Goal: Task Accomplishment & Management: Manage account settings

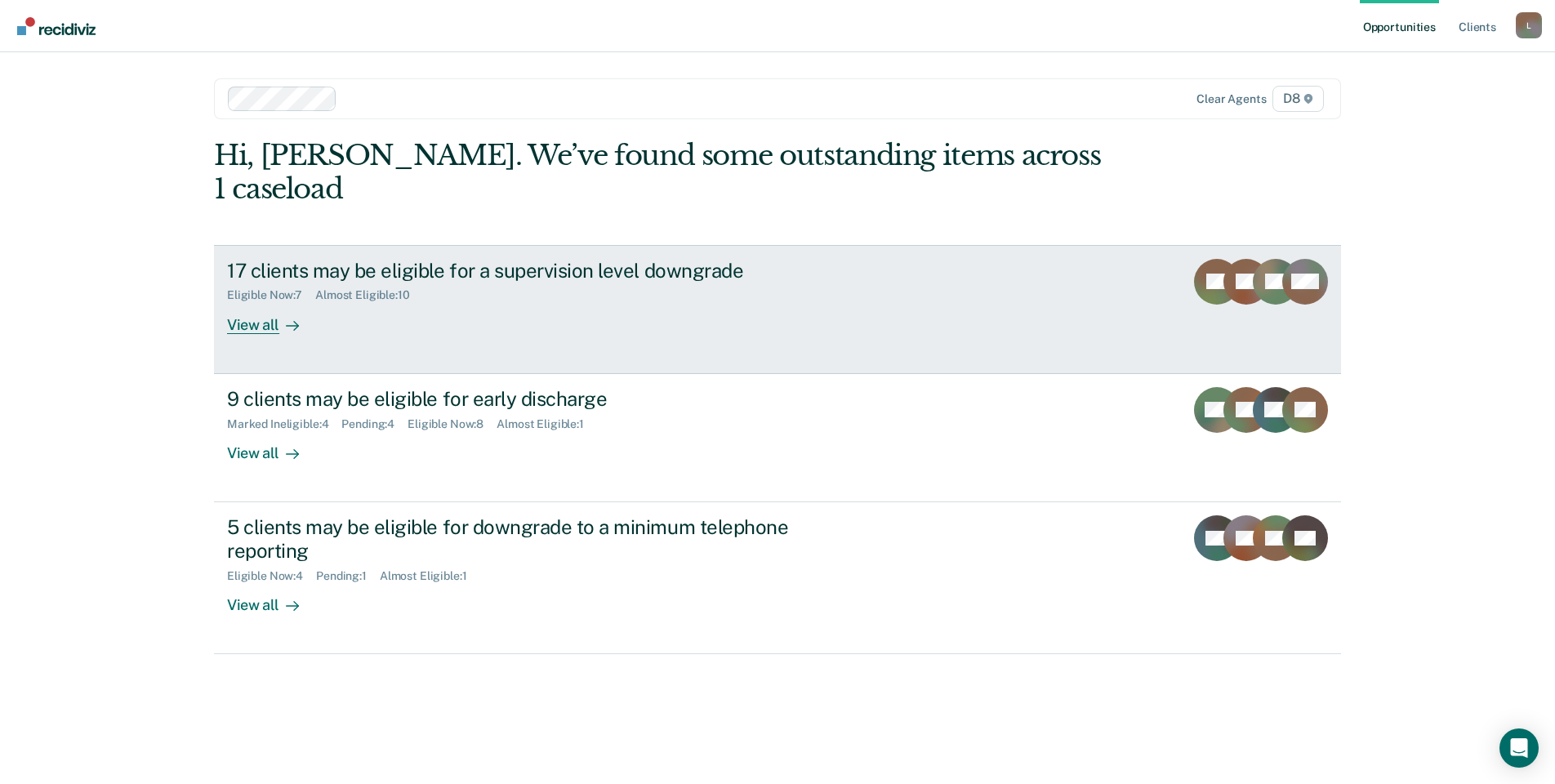
click at [282, 259] on div "17 clients may be eligible for a supervision level downgrade" at bounding box center [514, 270] width 574 height 23
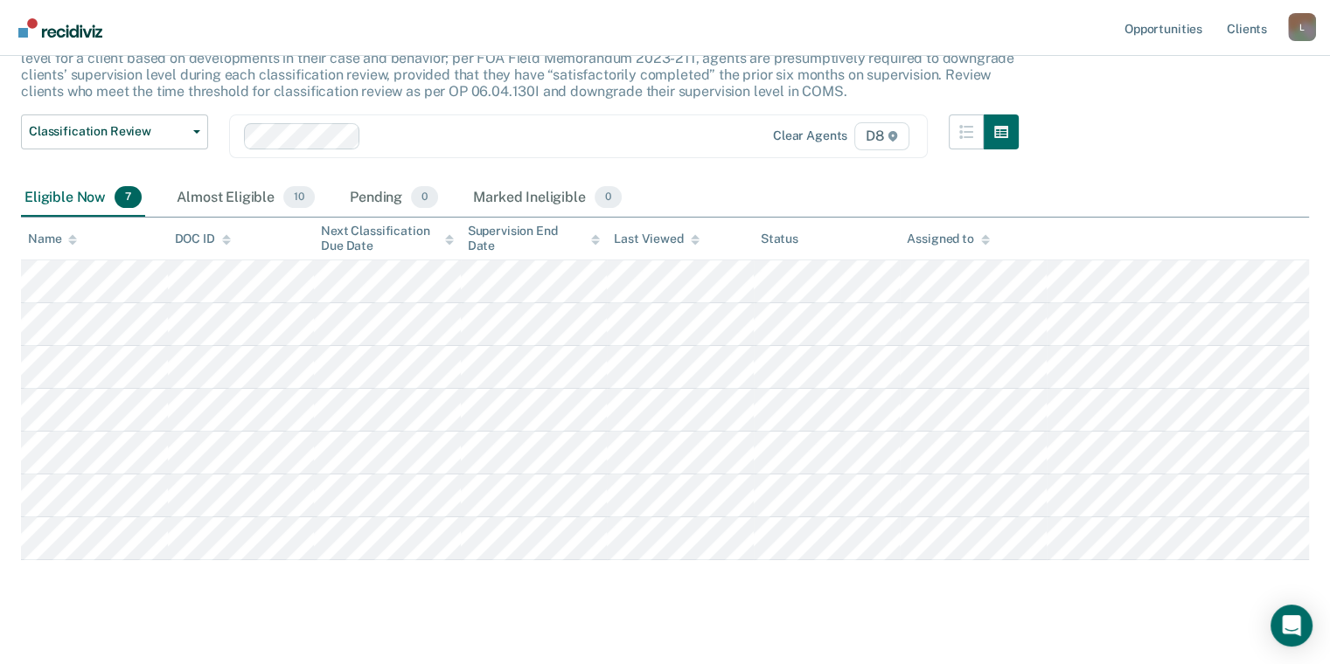
scroll to position [174, 0]
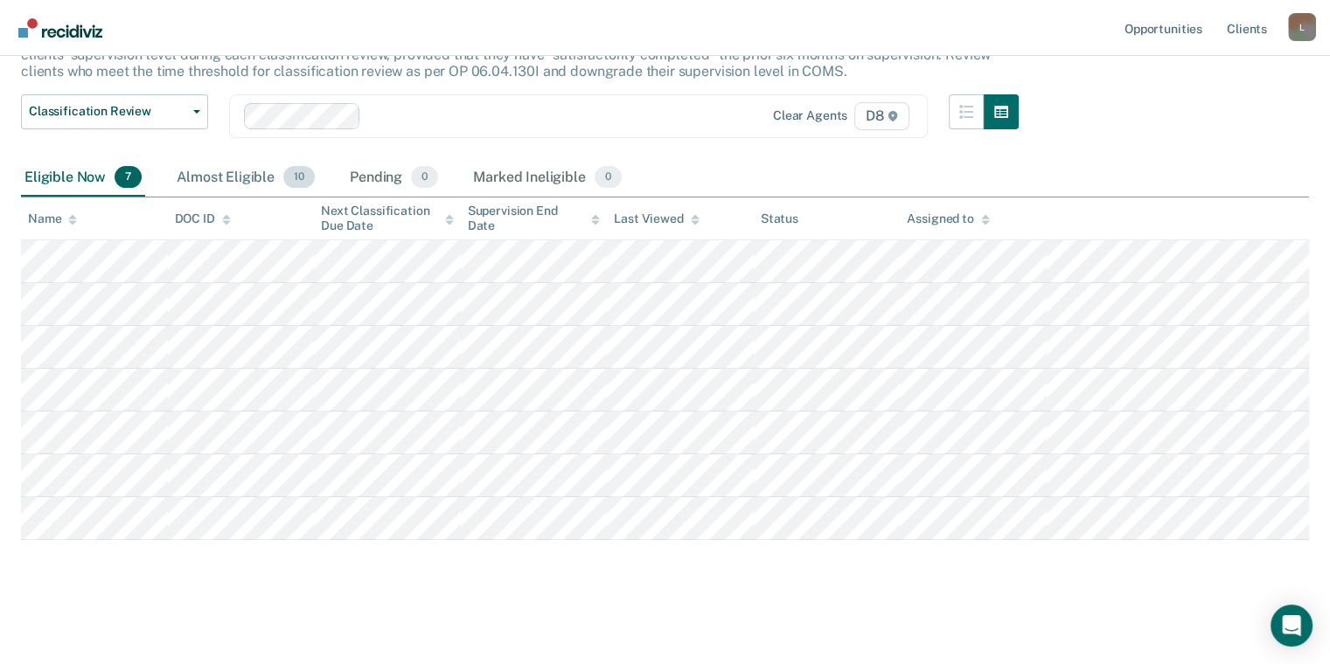
click at [221, 170] on div "Almost Eligible 10" at bounding box center [245, 178] width 145 height 38
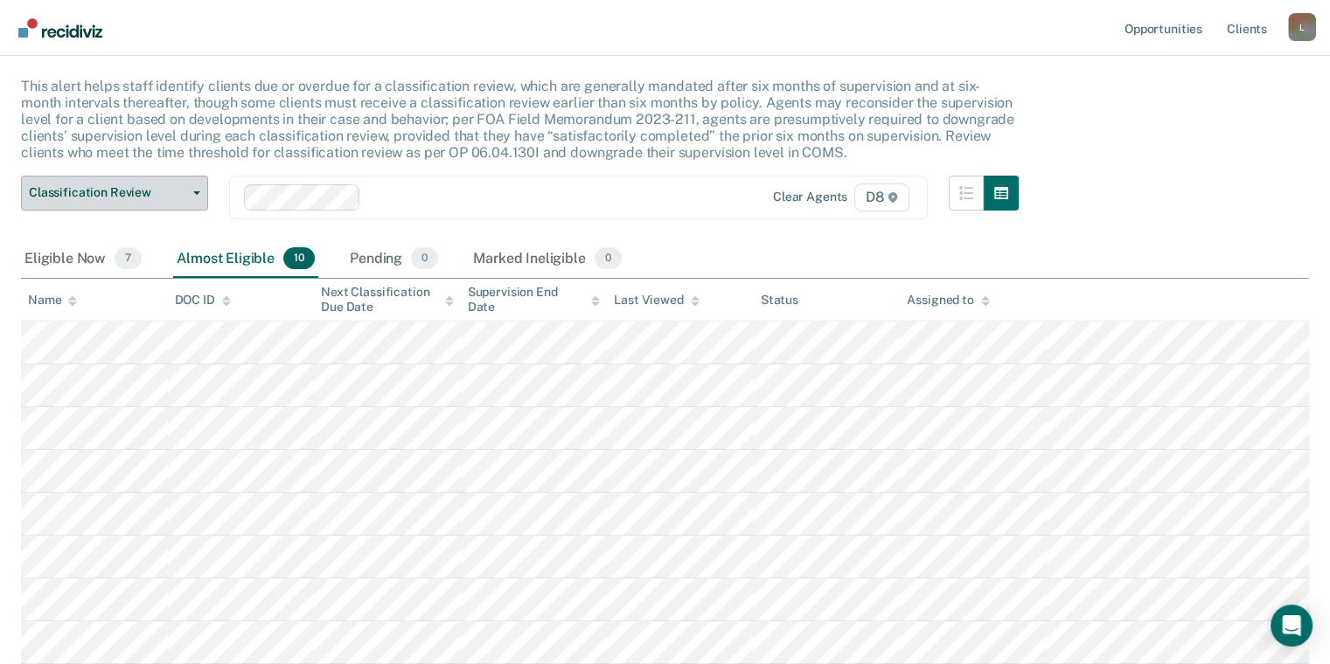
scroll to position [0, 0]
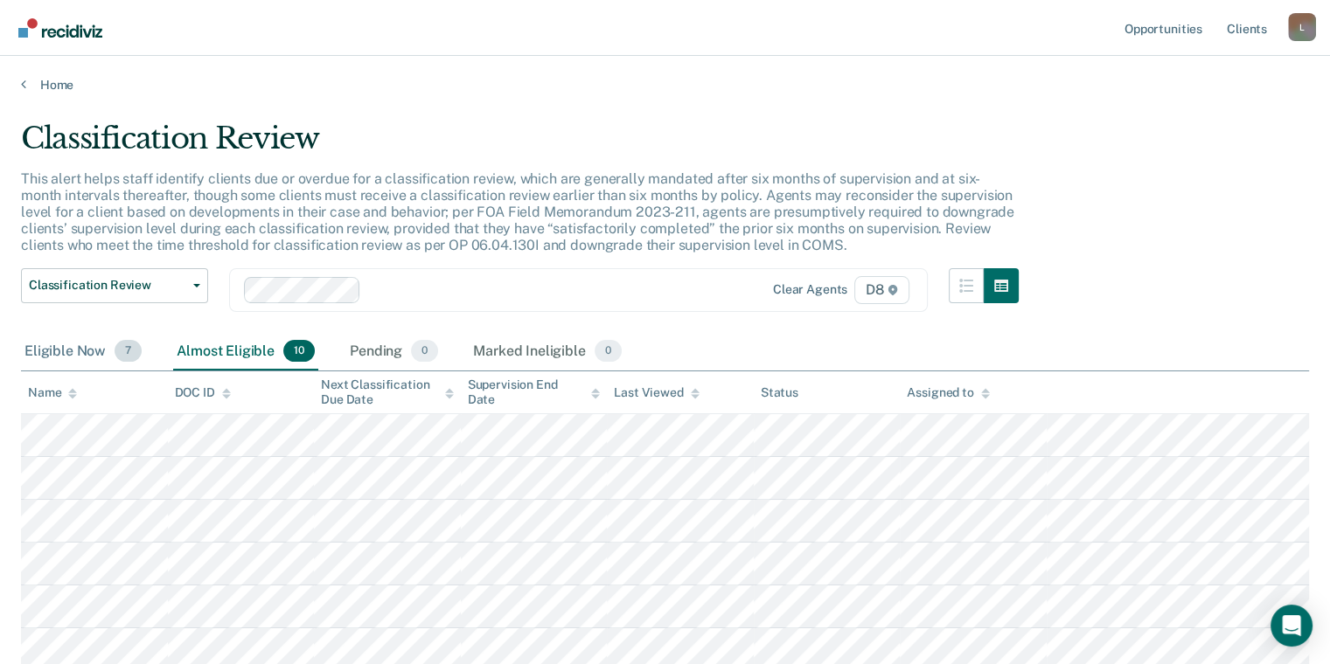
click at [77, 339] on div "Eligible Now 7" at bounding box center [83, 352] width 124 height 38
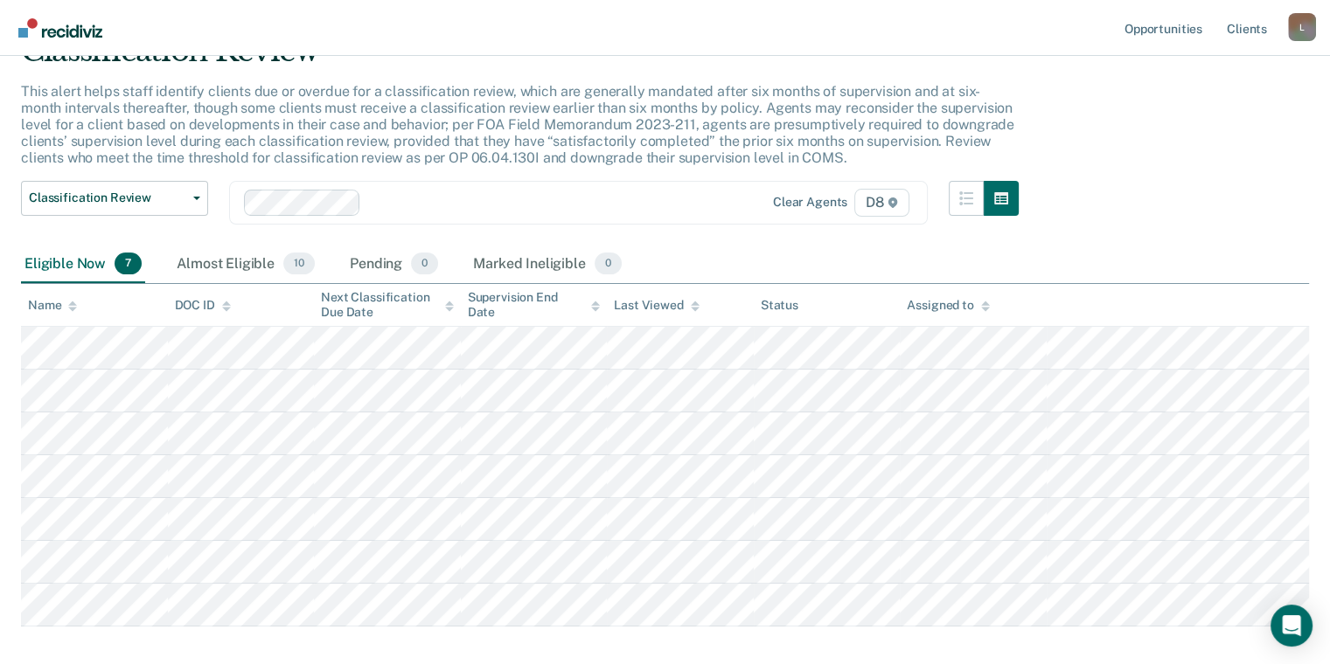
scroll to position [174, 0]
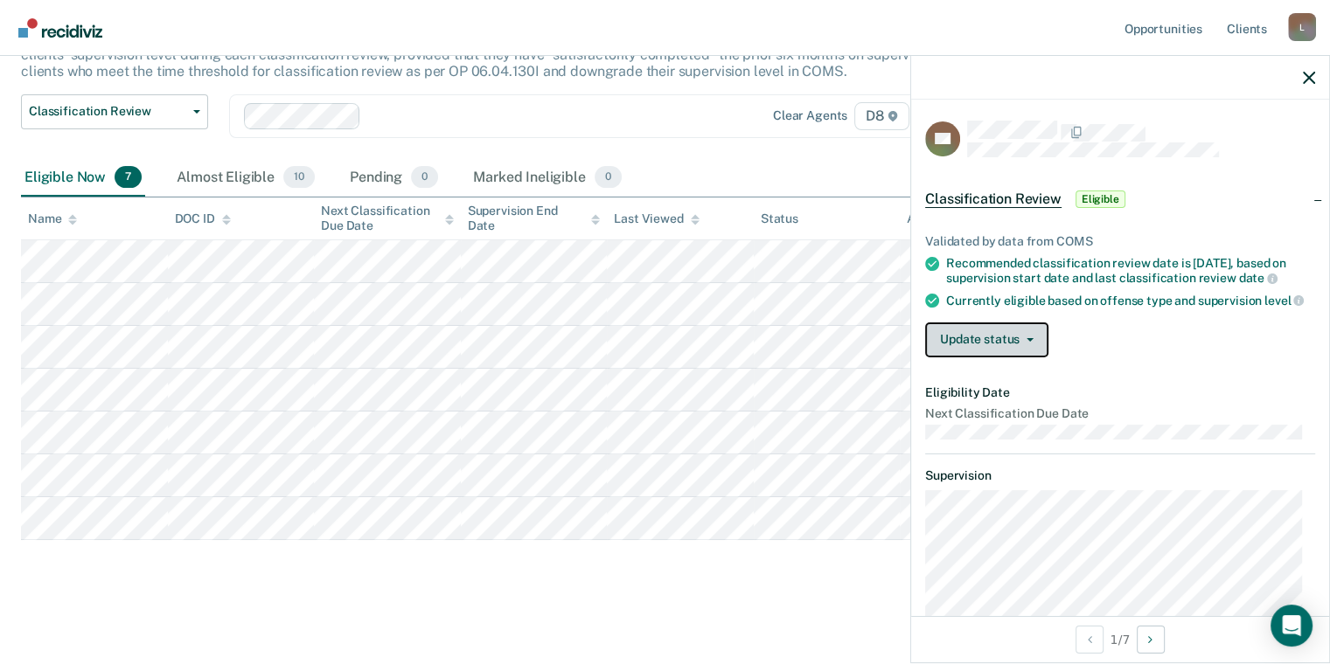
click at [1025, 358] on button "Update status" at bounding box center [986, 340] width 123 height 35
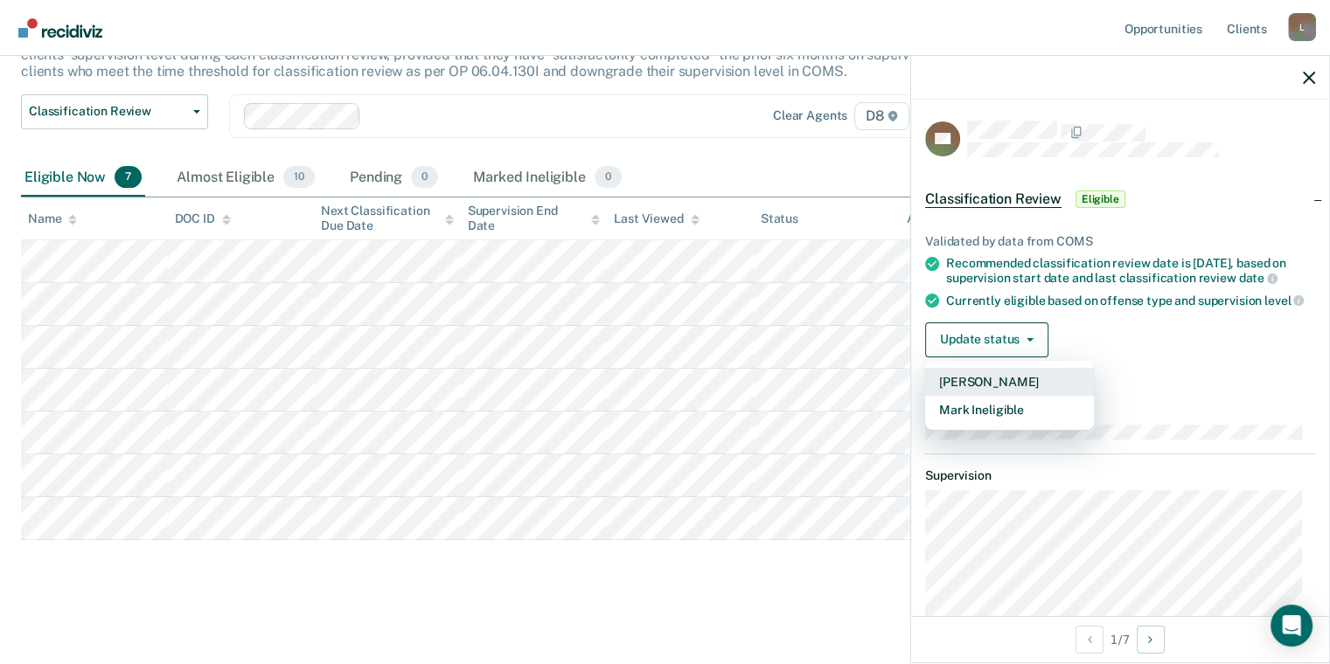
click at [1020, 396] on button "[PERSON_NAME]" at bounding box center [1009, 382] width 169 height 28
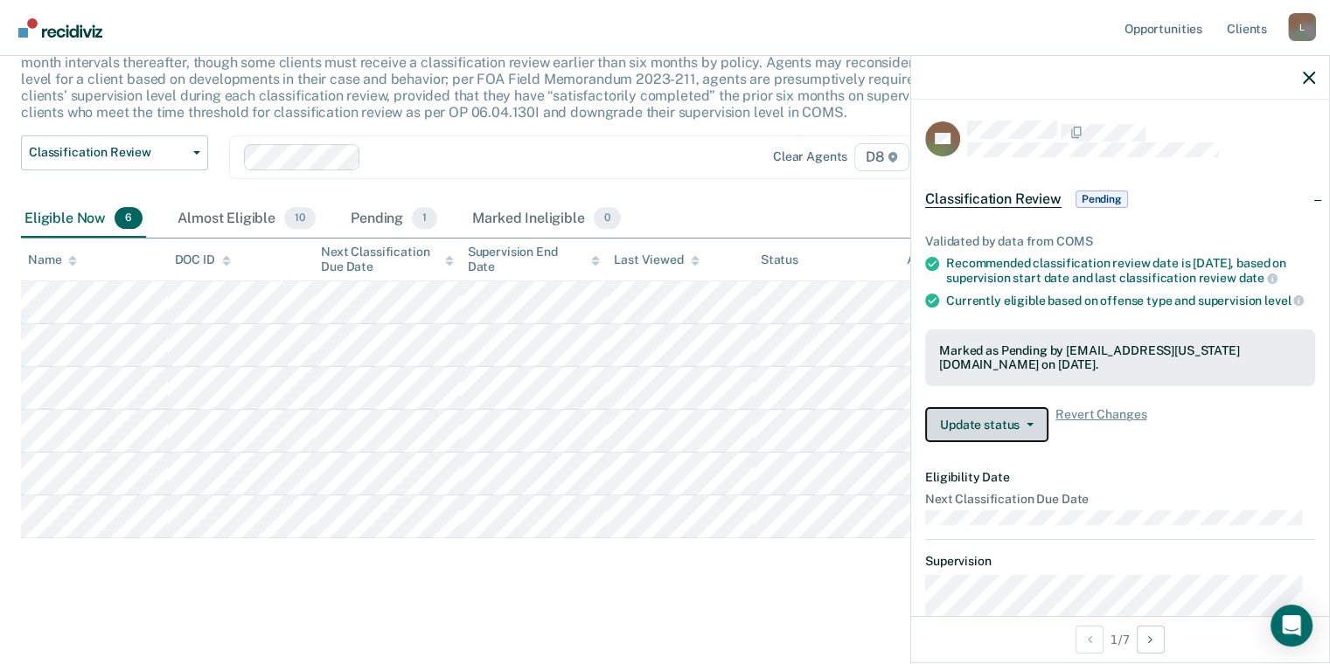
scroll to position [131, 0]
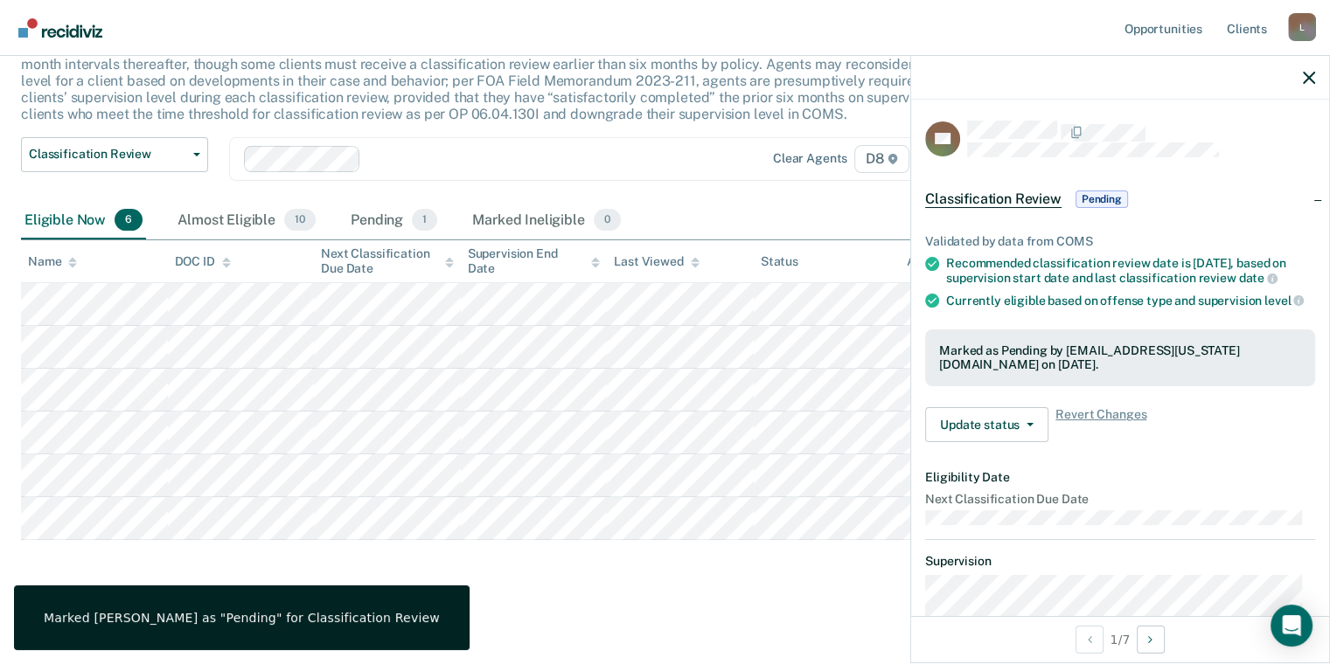
drag, startPoint x: 1138, startPoint y: 486, endPoint x: 976, endPoint y: 509, distance: 164.2
click at [1124, 486] on article "SD Classification Review Pending Validated by data from COMS Recommended classi…" at bounding box center [1120, 490] width 390 height 738
click at [112, 556] on div "Classification Review This alert helps staff identify clients due or overdue fo…" at bounding box center [665, 290] width 1288 height 601
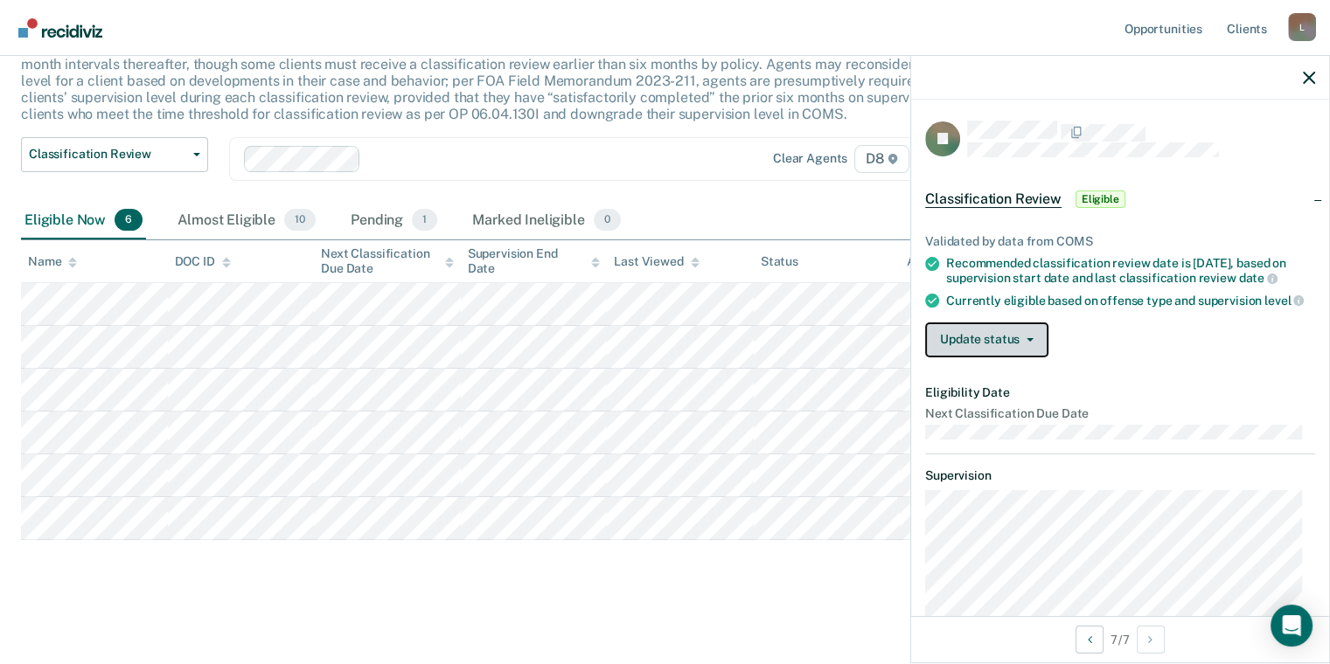
drag, startPoint x: 1022, startPoint y: 345, endPoint x: 1034, endPoint y: 365, distance: 23.5
click at [1022, 346] on button "Update status" at bounding box center [986, 340] width 123 height 35
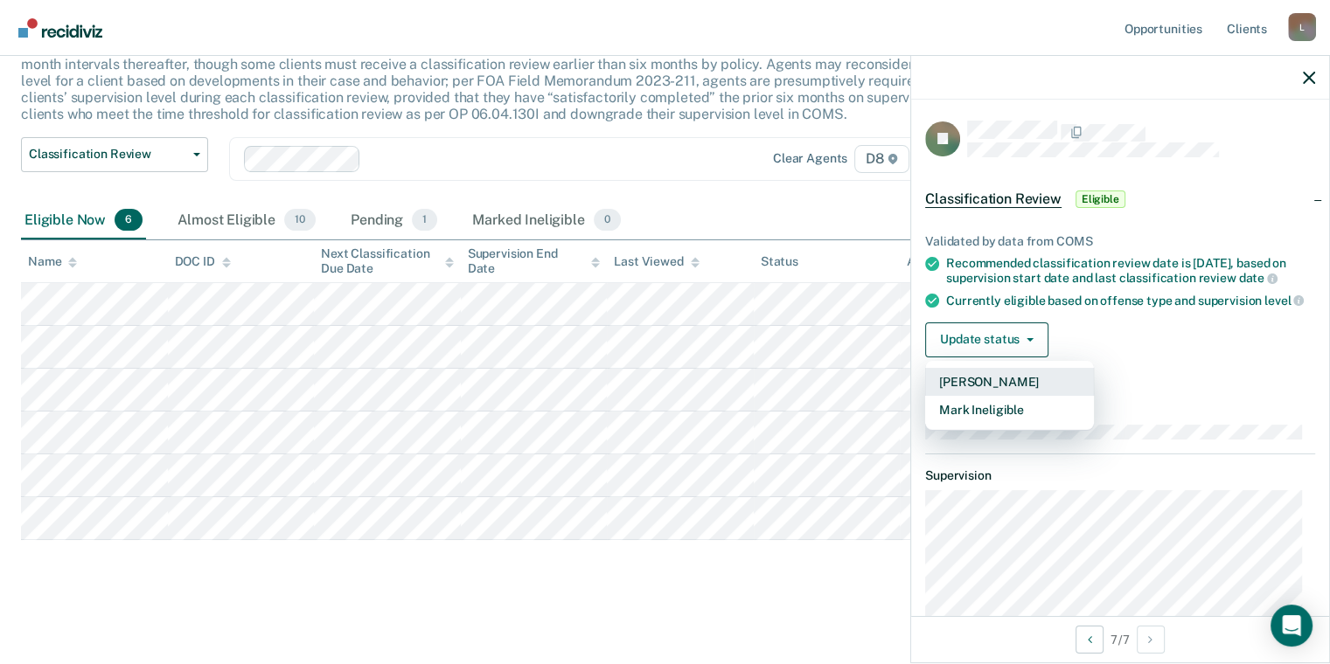
click at [996, 392] on button "[PERSON_NAME]" at bounding box center [1009, 382] width 169 height 28
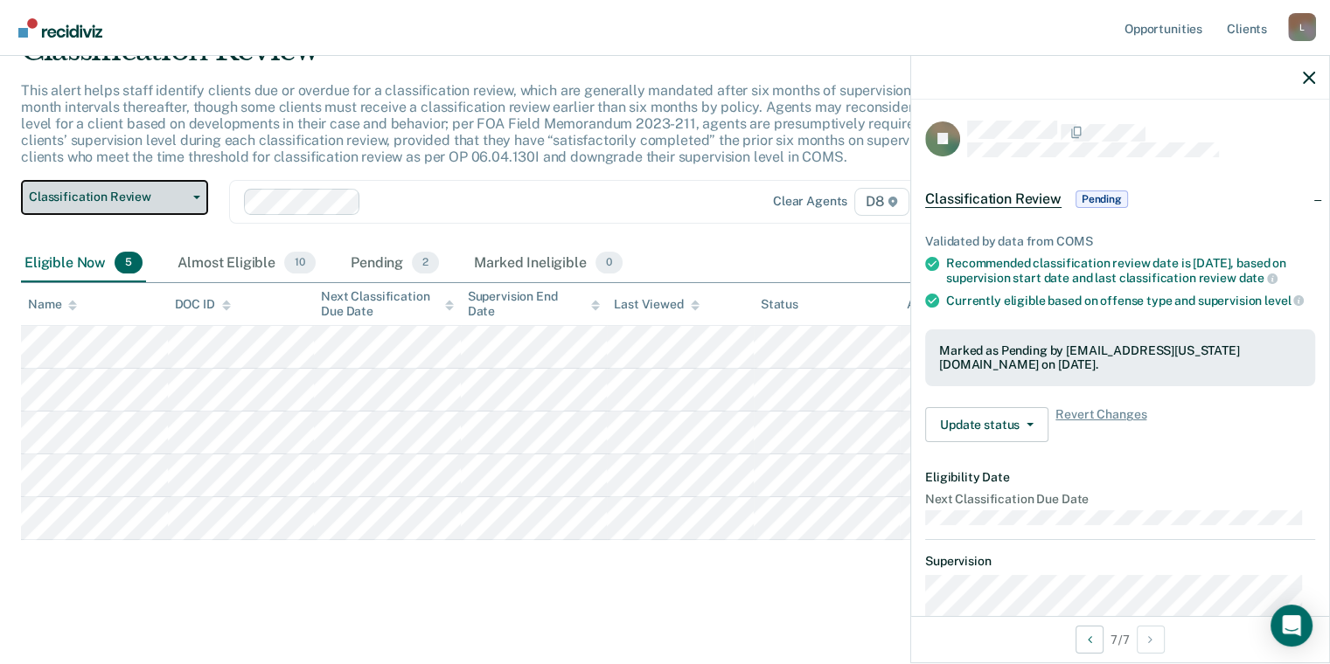
click at [139, 199] on span "Classification Review" at bounding box center [107, 197] width 157 height 15
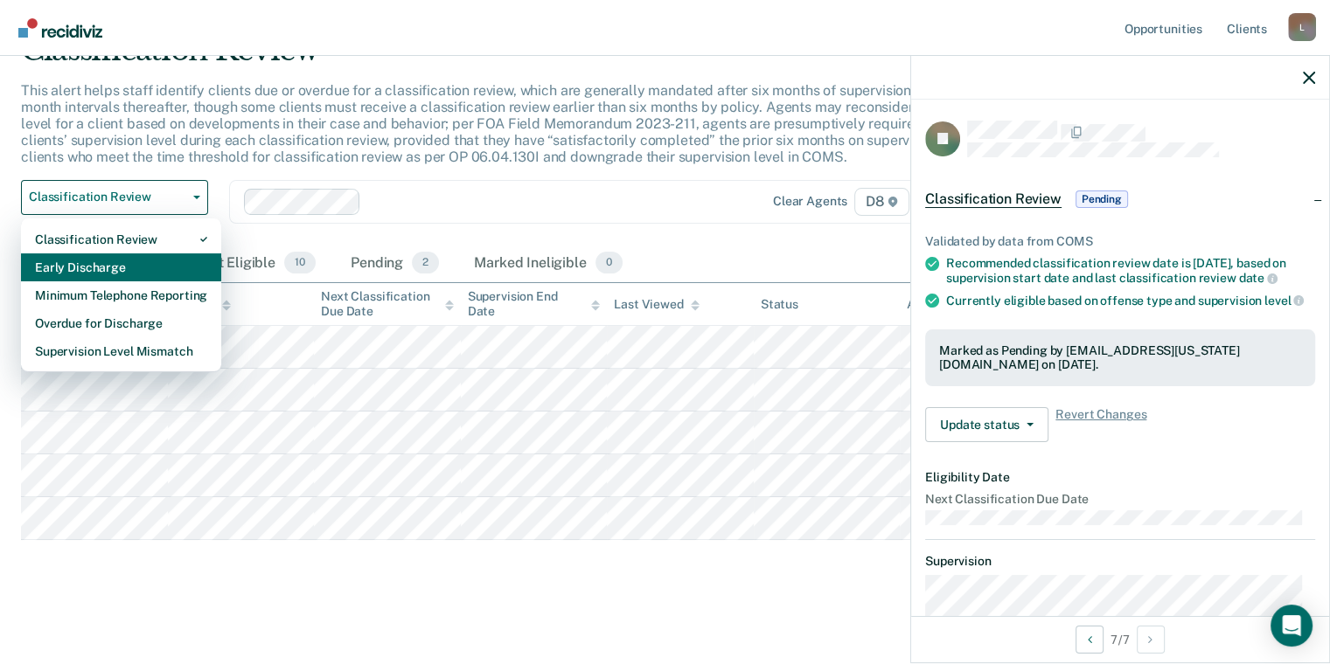
click at [117, 257] on div "Early Discharge" at bounding box center [121, 267] width 172 height 28
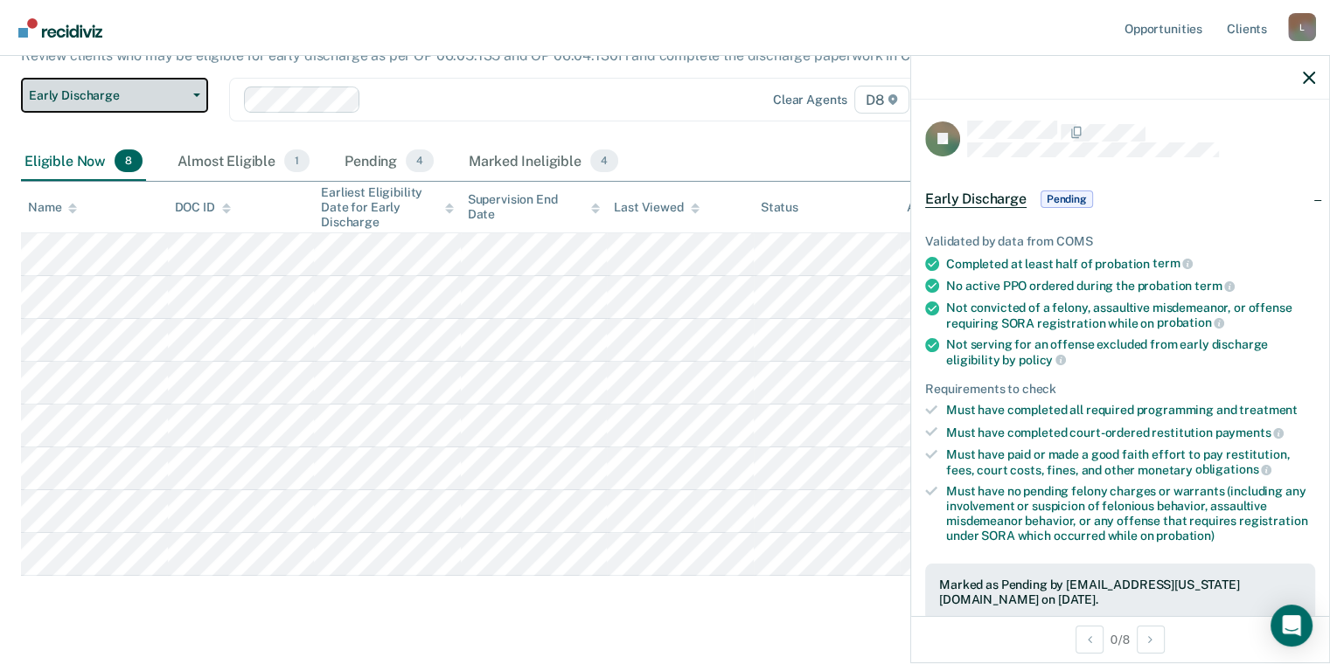
scroll to position [175, 0]
click at [241, 160] on div "Almost Eligible 1" at bounding box center [243, 160] width 139 height 38
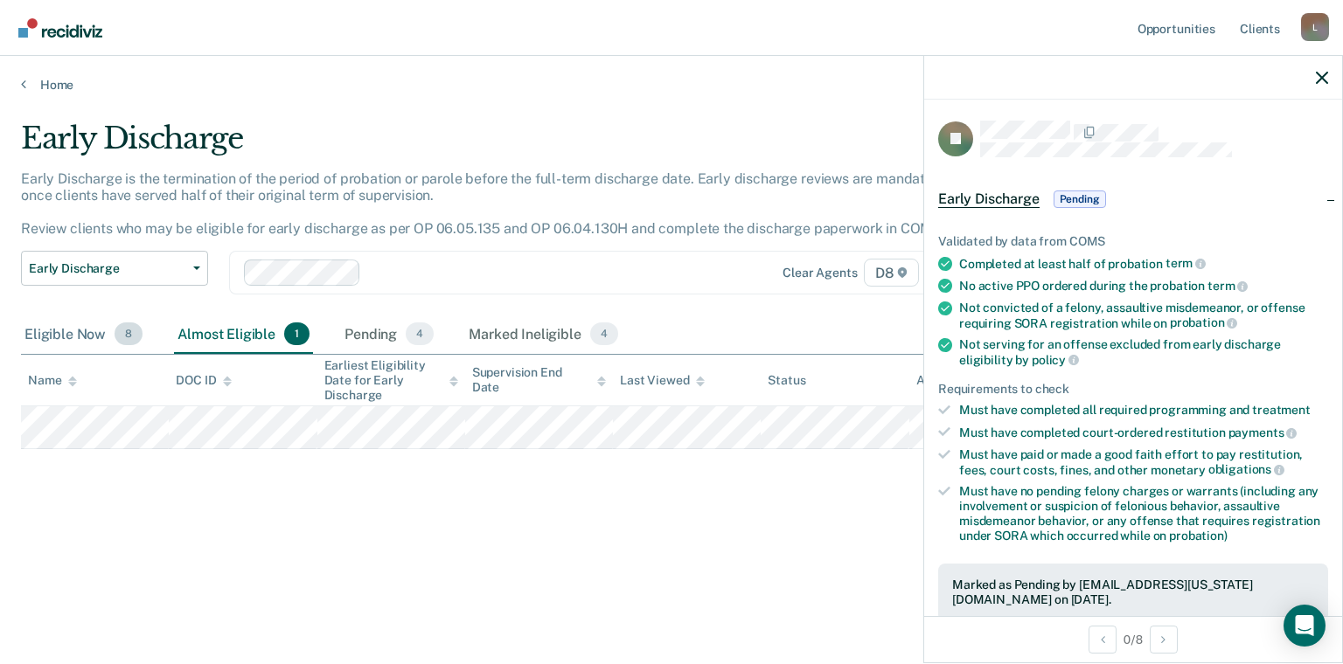
click at [30, 323] on div "Eligible Now 8" at bounding box center [83, 335] width 125 height 38
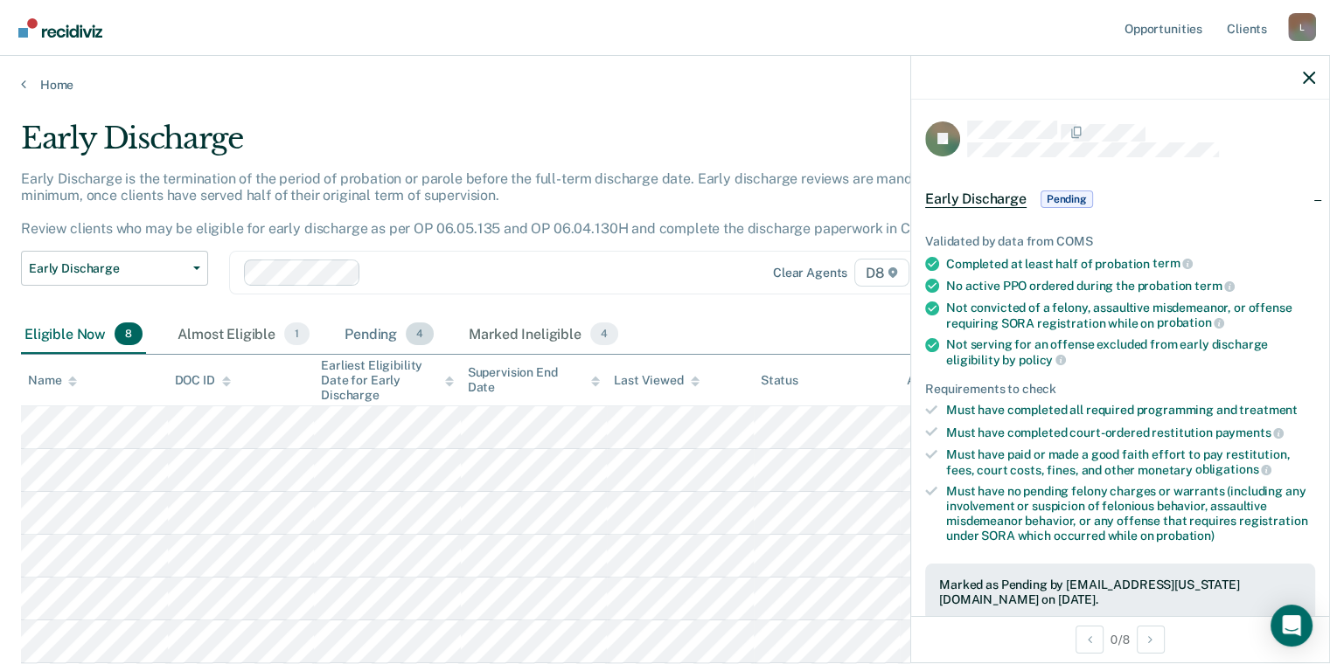
click at [342, 335] on div "Pending 4" at bounding box center [389, 335] width 96 height 38
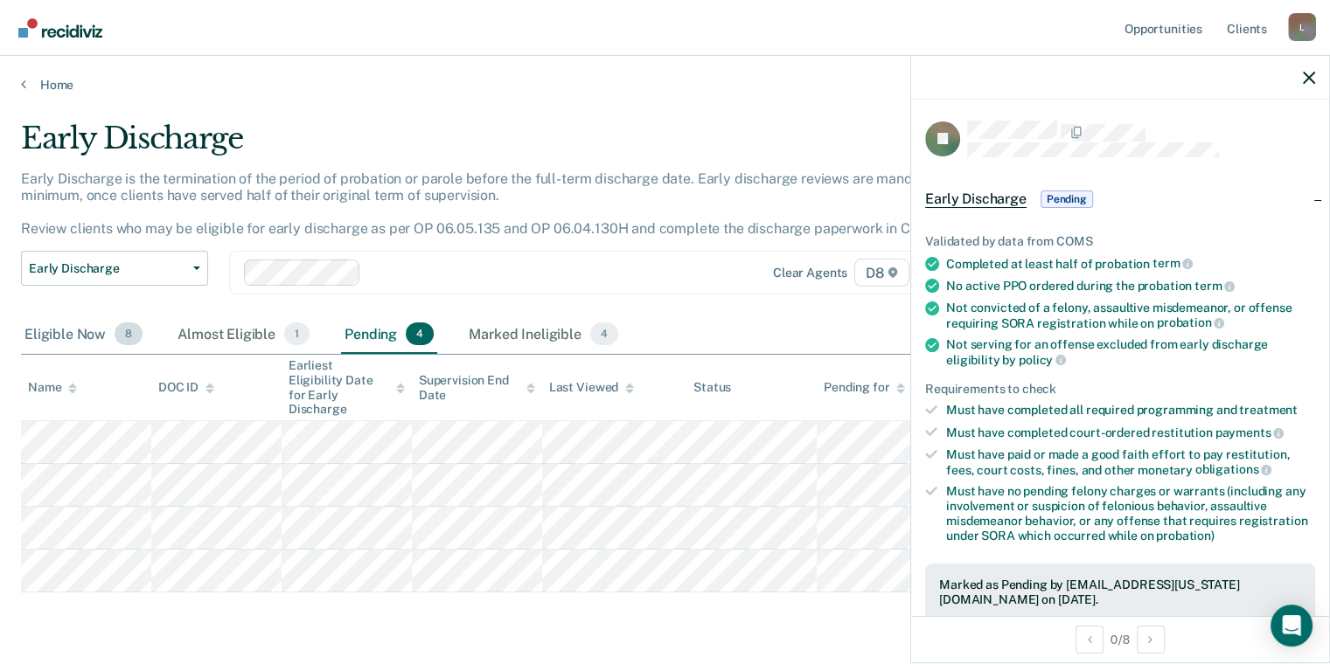
click at [34, 338] on div "Eligible Now 8" at bounding box center [83, 335] width 125 height 38
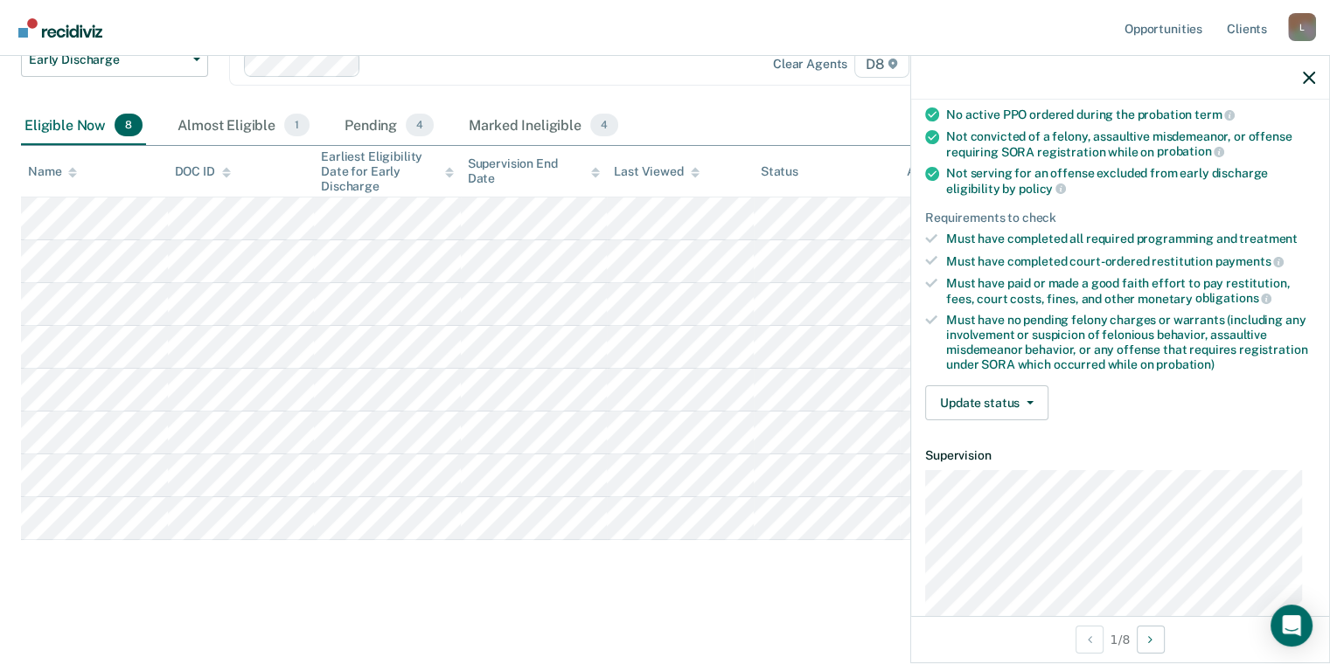
scroll to position [175, 0]
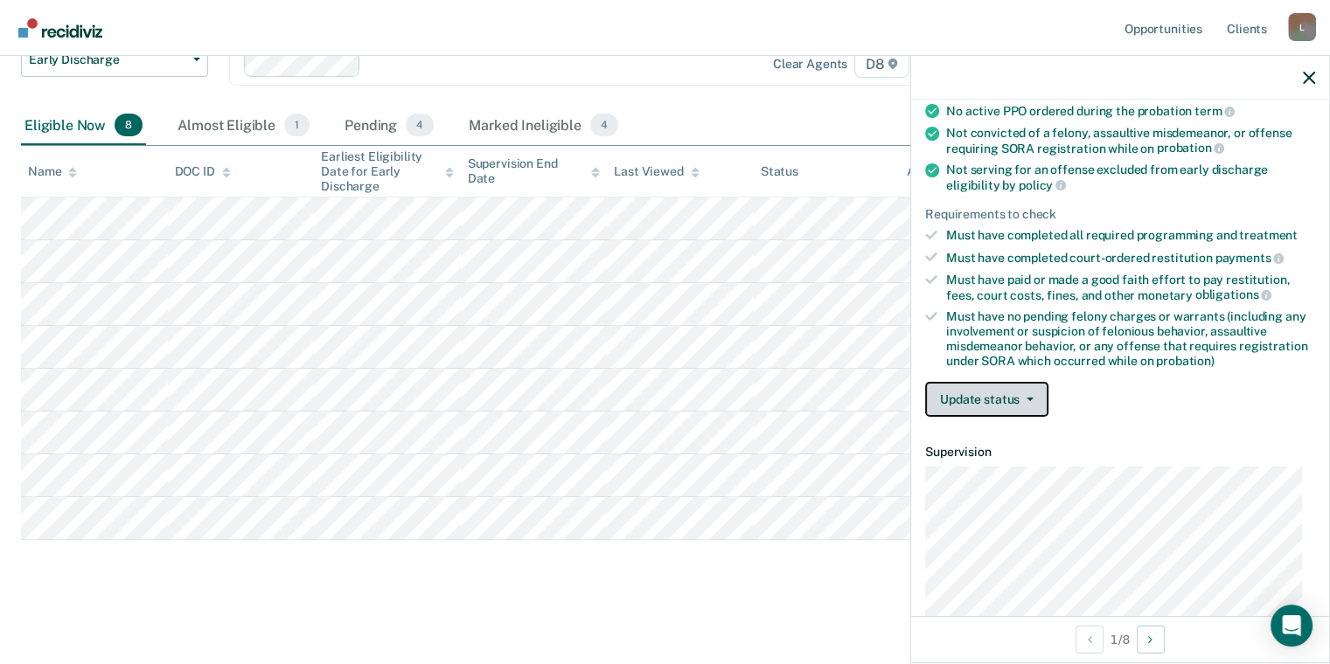
click at [1020, 384] on button "Update status" at bounding box center [986, 399] width 123 height 35
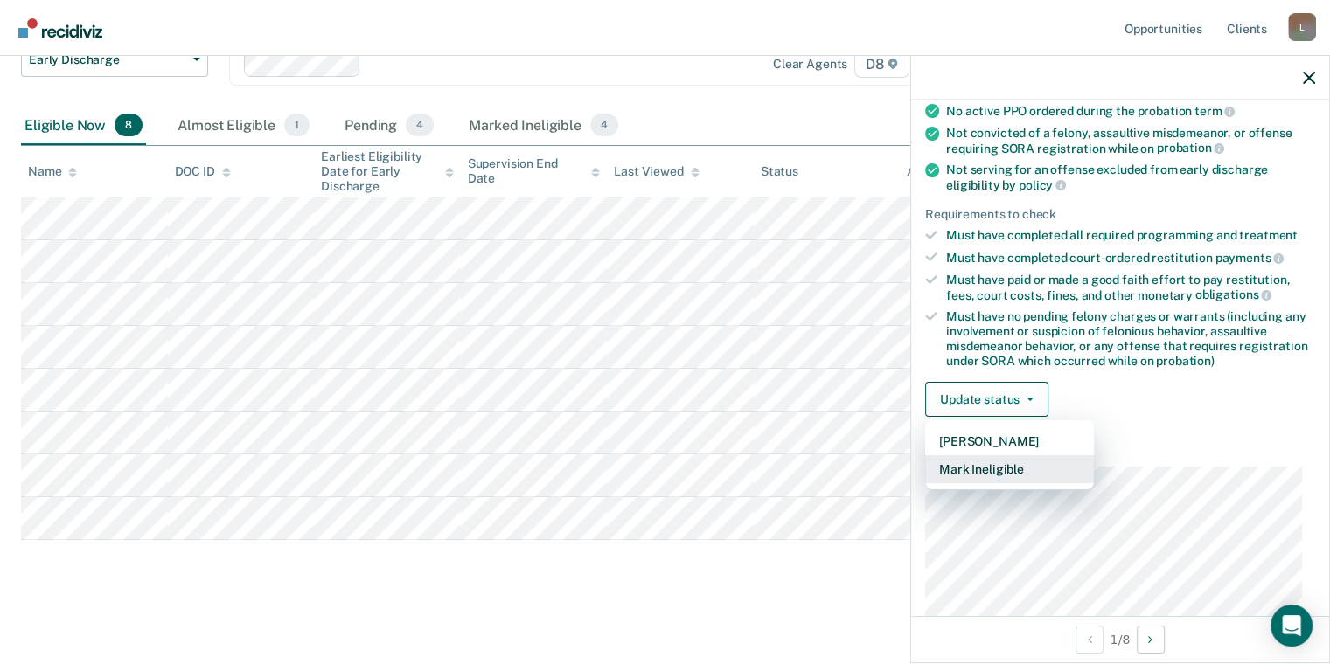
click at [993, 458] on button "Mark Ineligible" at bounding box center [1009, 469] width 169 height 28
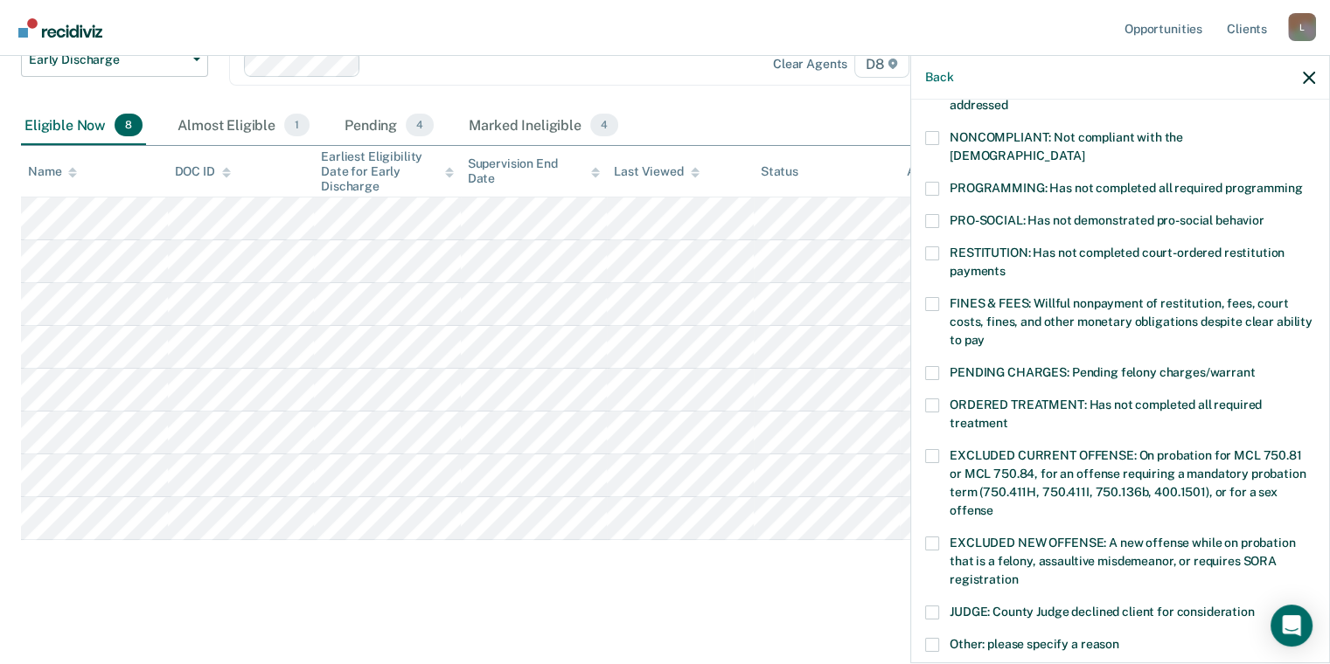
scroll to position [350, 0]
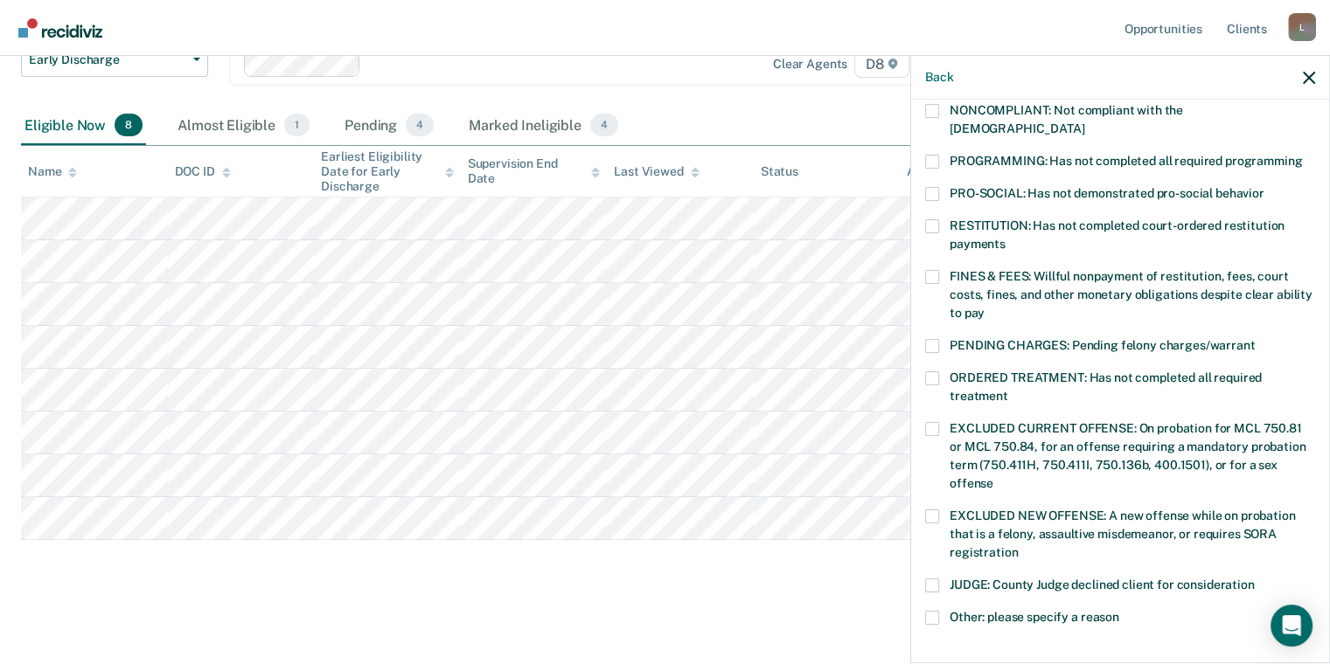
click at [943, 155] on label "PROGRAMMING: Has not completed all required programming" at bounding box center [1120, 164] width 390 height 18
click at [1302, 155] on input "PROGRAMMING: Has not completed all required programming" at bounding box center [1302, 155] width 0 height 0
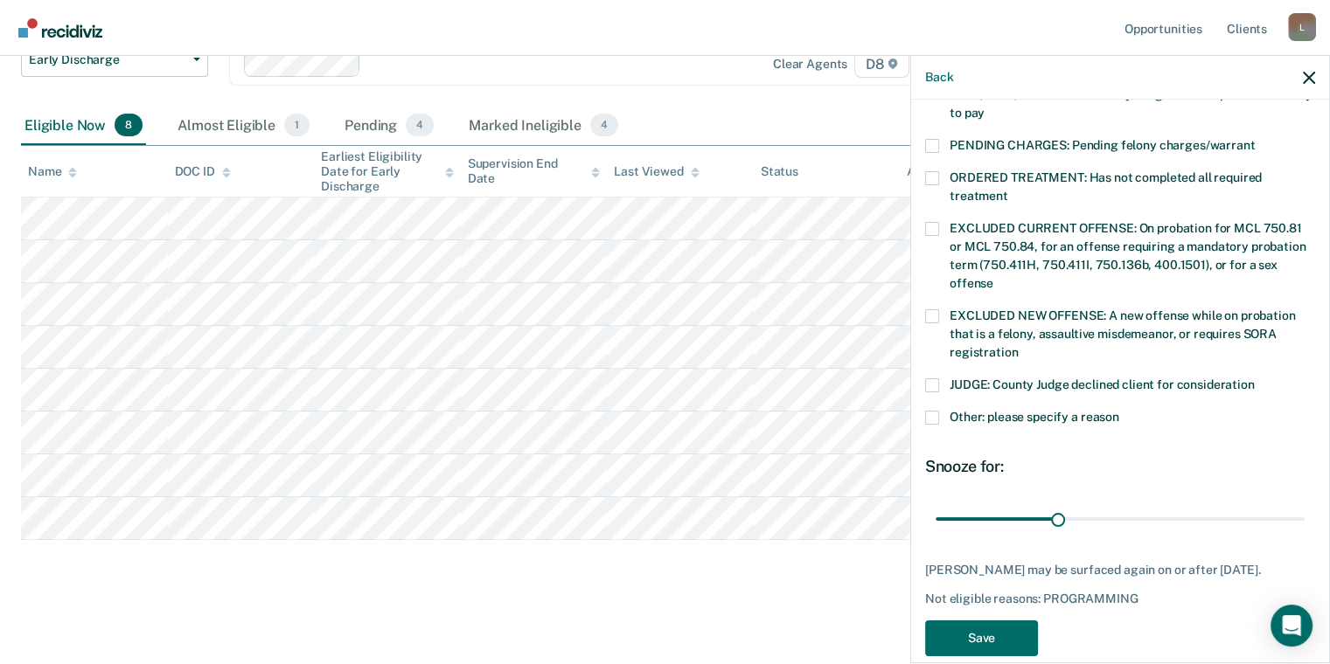
scroll to position [557, 0]
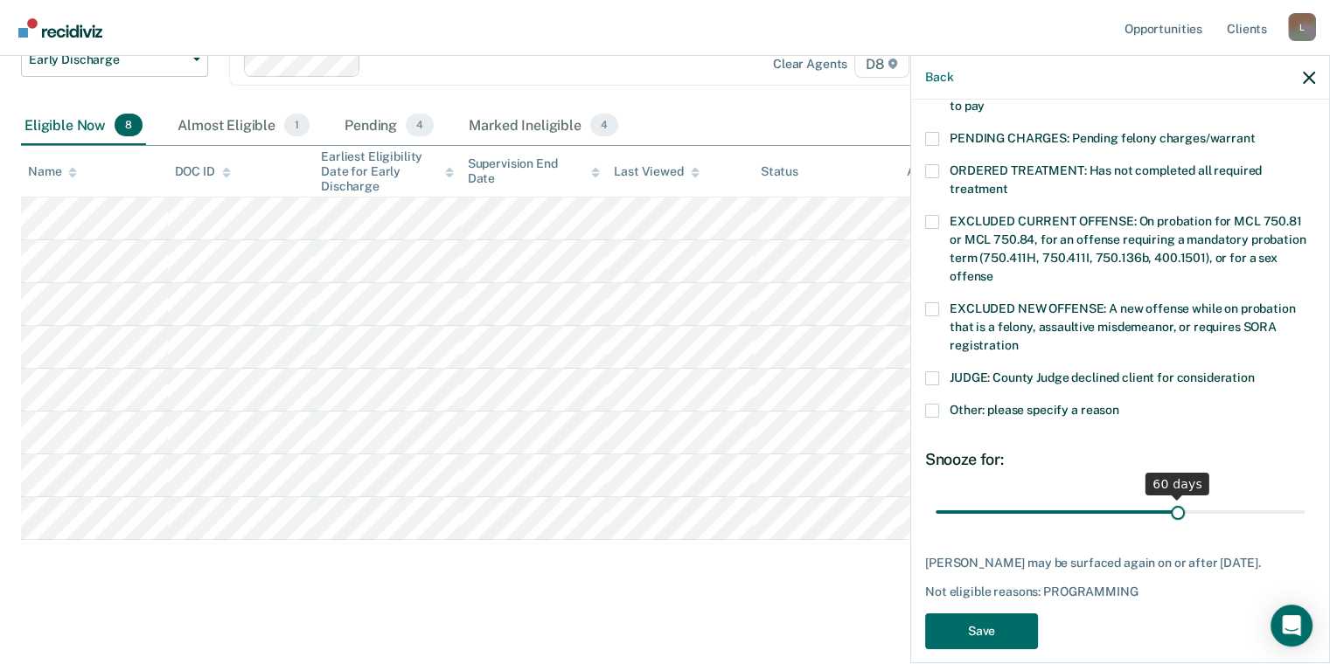
drag, startPoint x: 1054, startPoint y: 495, endPoint x: 1167, endPoint y: 486, distance: 113.1
type input "60"
click at [1167, 497] on input "range" at bounding box center [1119, 512] width 369 height 31
click at [976, 626] on button "Save" at bounding box center [981, 632] width 113 height 36
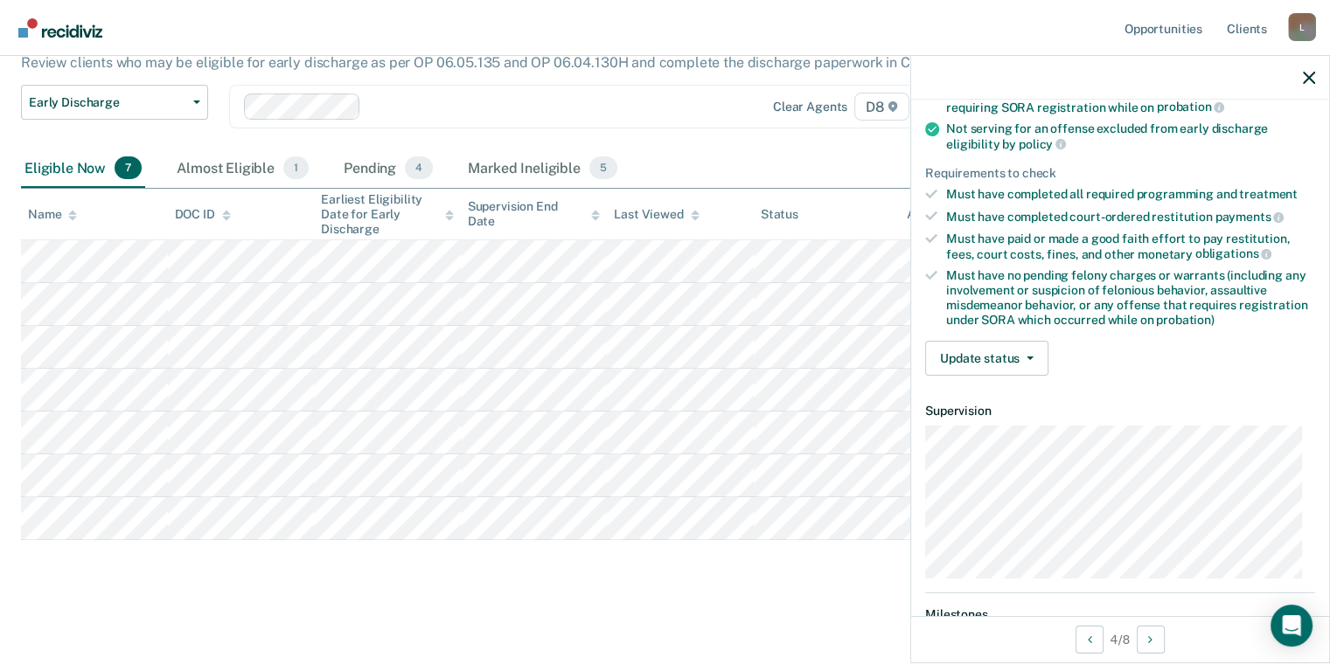
scroll to position [391, 0]
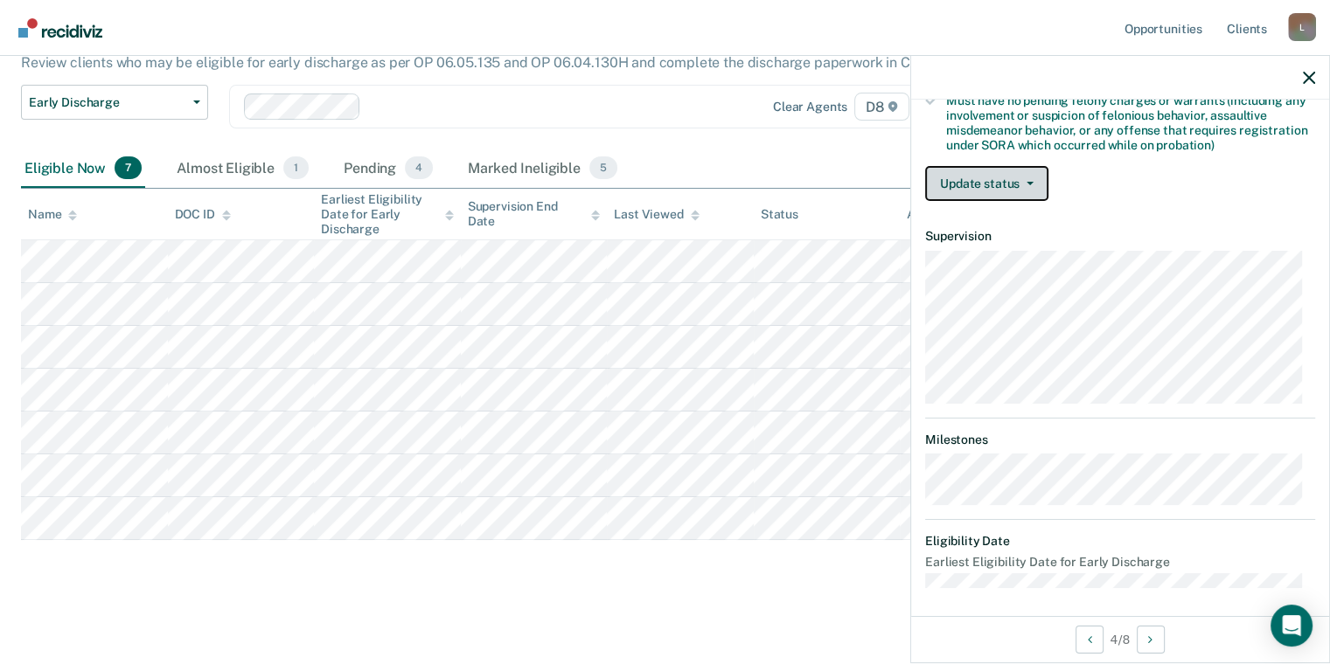
click at [1017, 166] on button "Update status" at bounding box center [986, 183] width 123 height 35
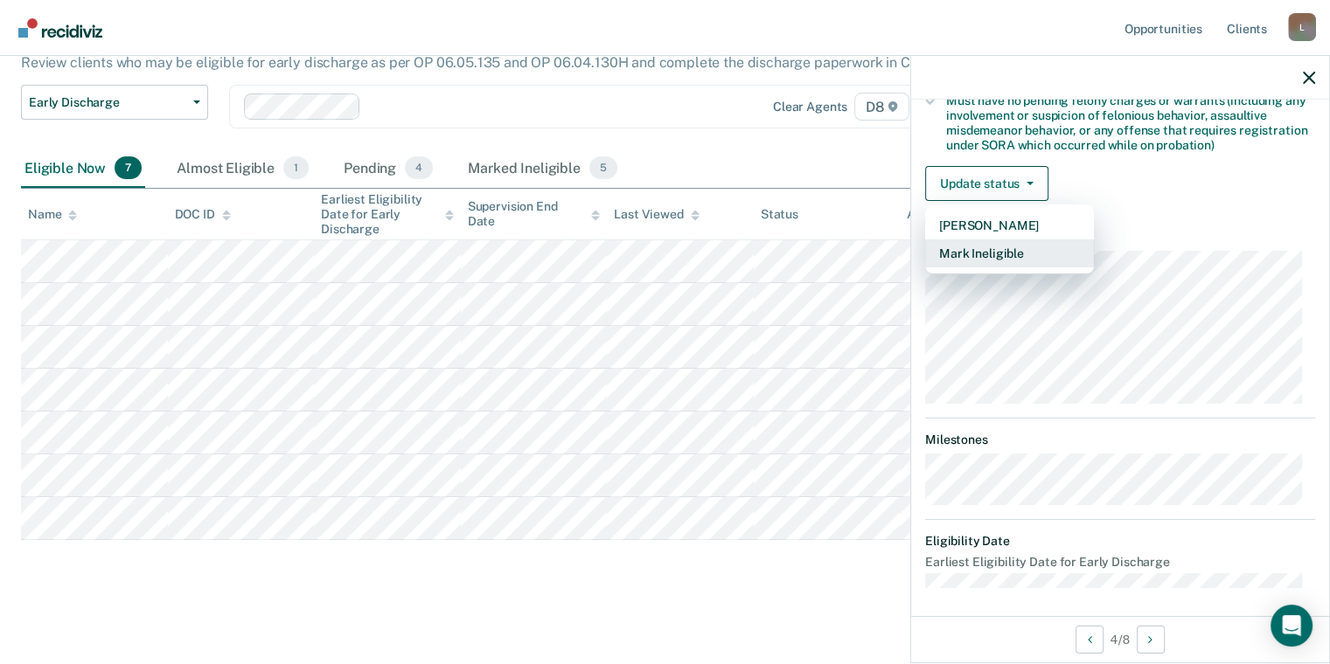
click at [1006, 241] on button "Mark Ineligible" at bounding box center [1009, 254] width 169 height 28
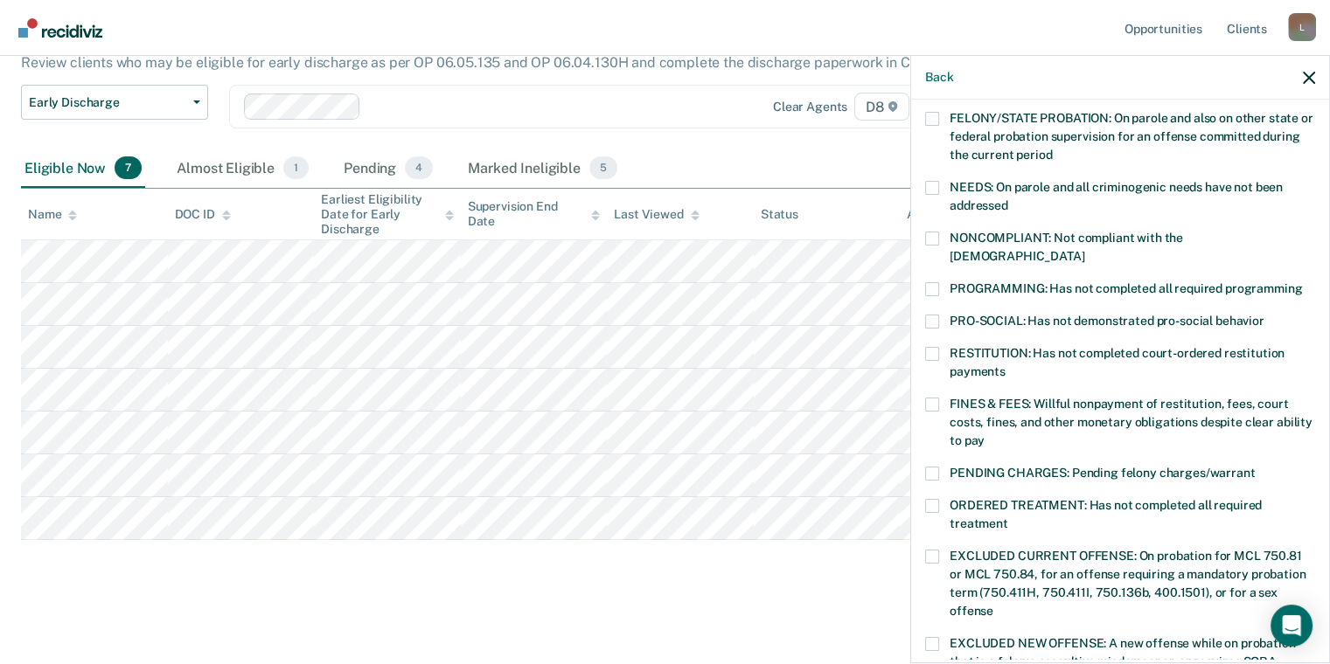
scroll to position [216, 0]
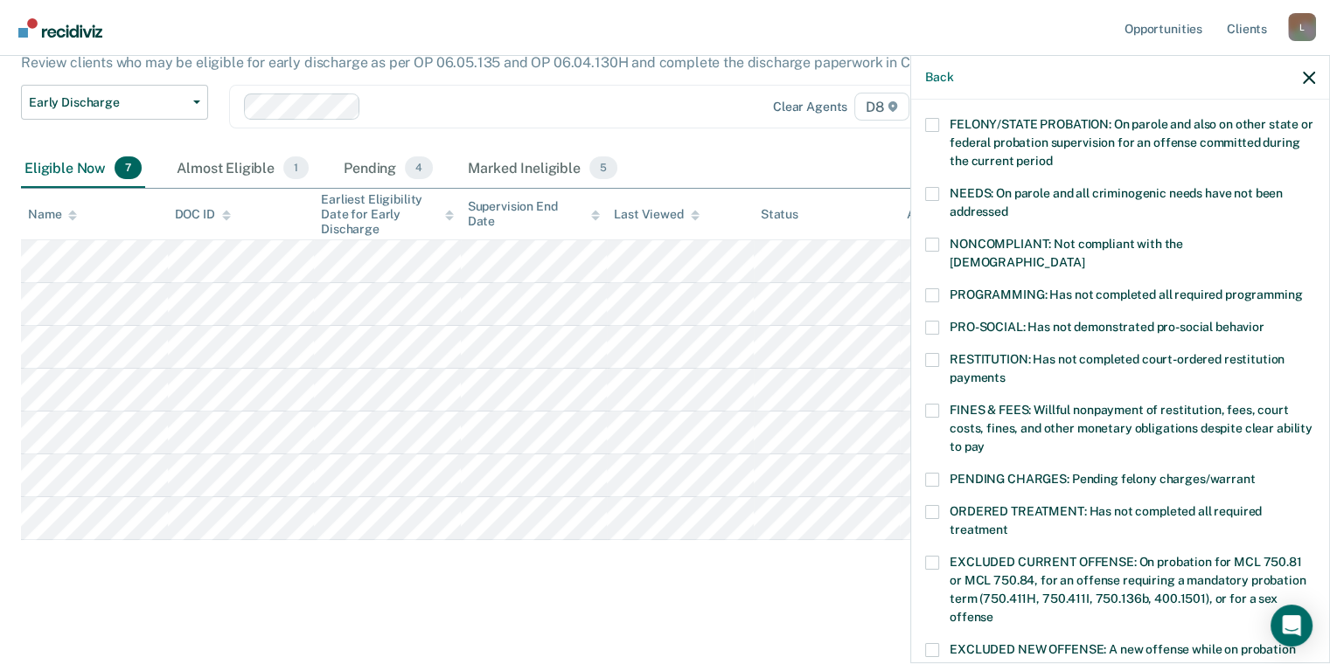
click at [934, 505] on span at bounding box center [932, 512] width 14 height 14
click at [1008, 524] on input "ORDERED TREATMENT: Has not completed all required treatment" at bounding box center [1008, 524] width 0 height 0
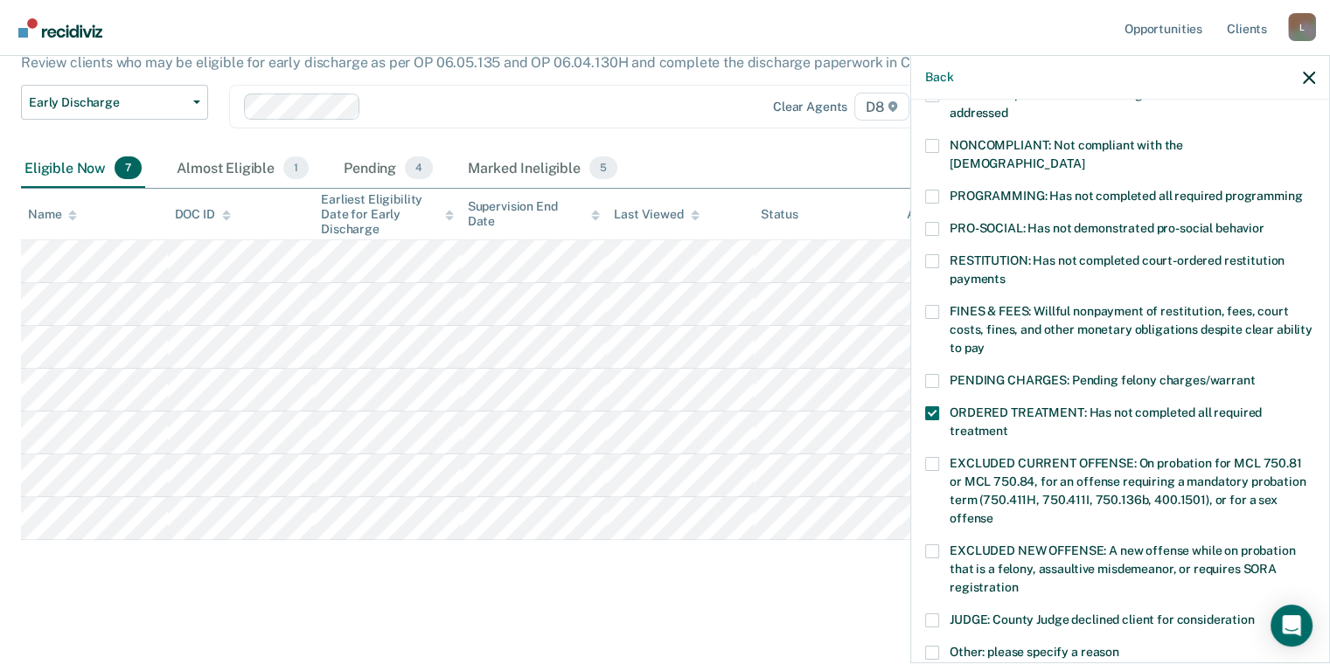
scroll to position [557, 0]
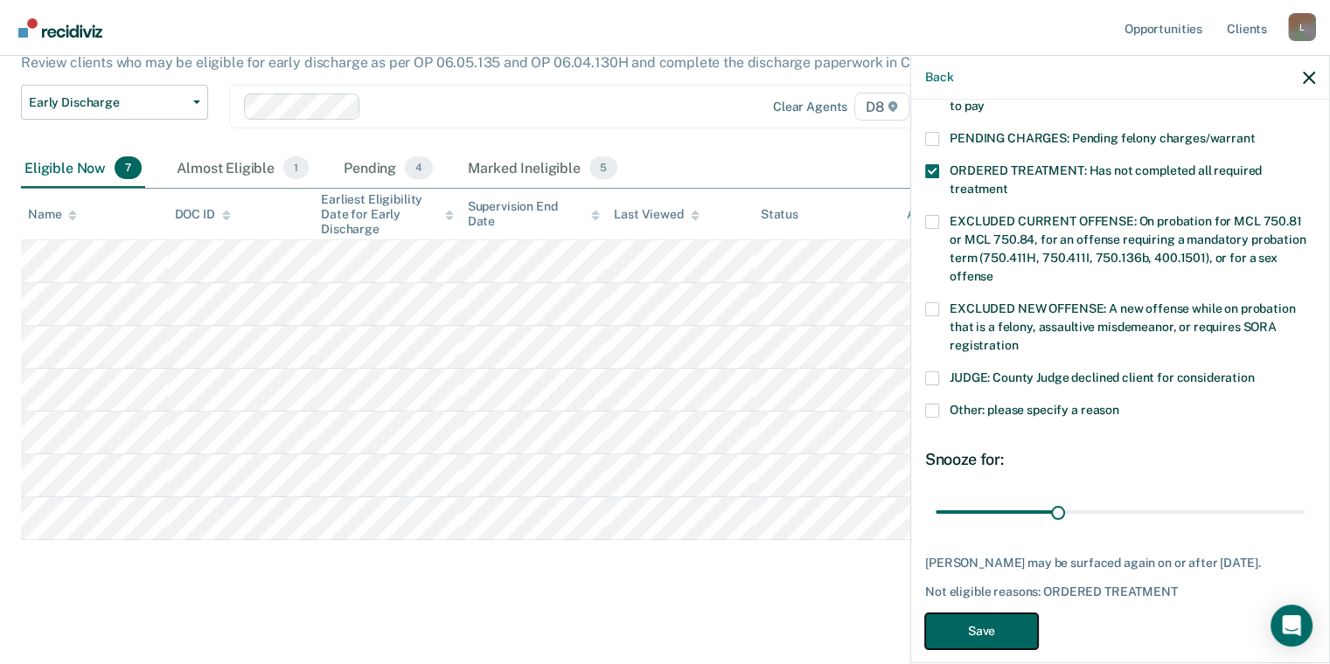
click at [996, 614] on button "Save" at bounding box center [981, 632] width 113 height 36
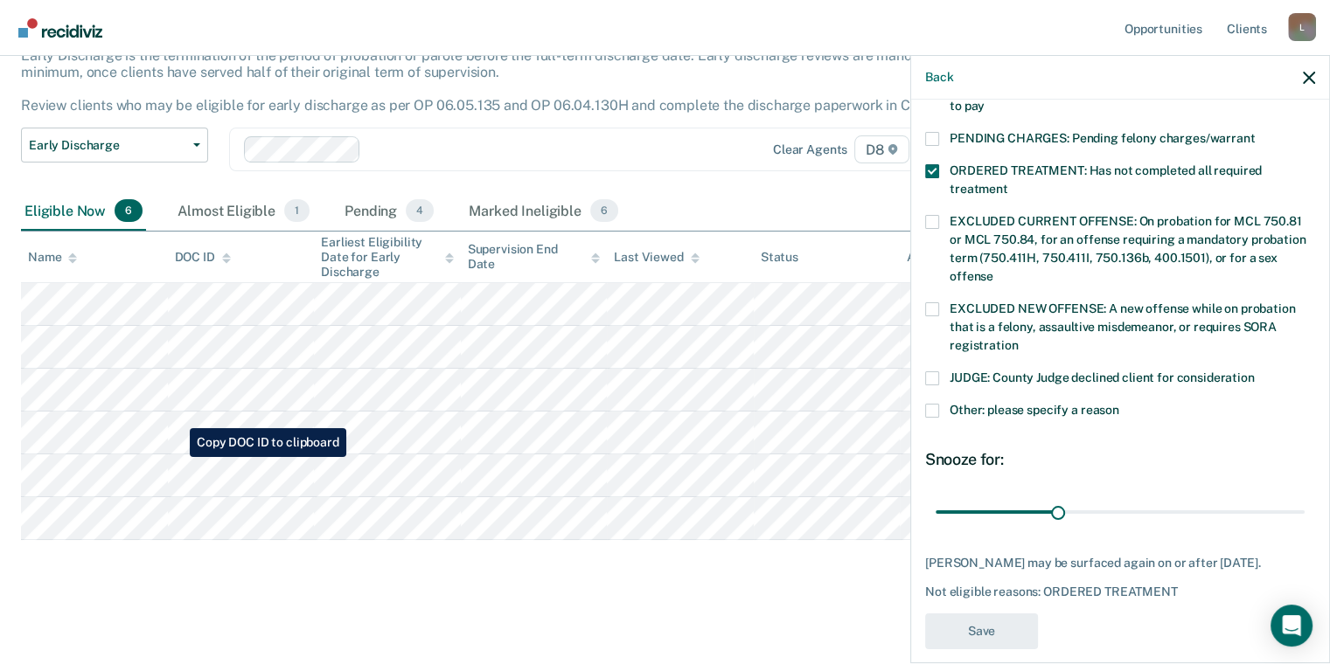
scroll to position [521, 0]
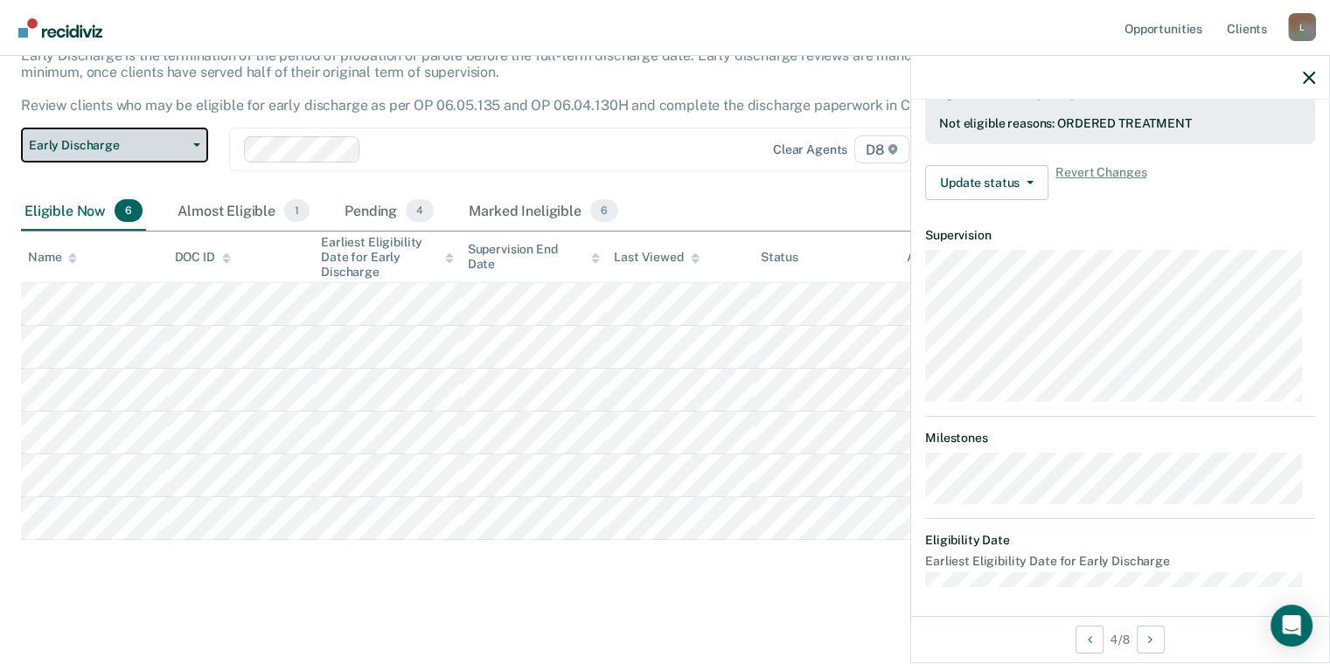
click at [157, 152] on button "Early Discharge" at bounding box center [114, 145] width 187 height 35
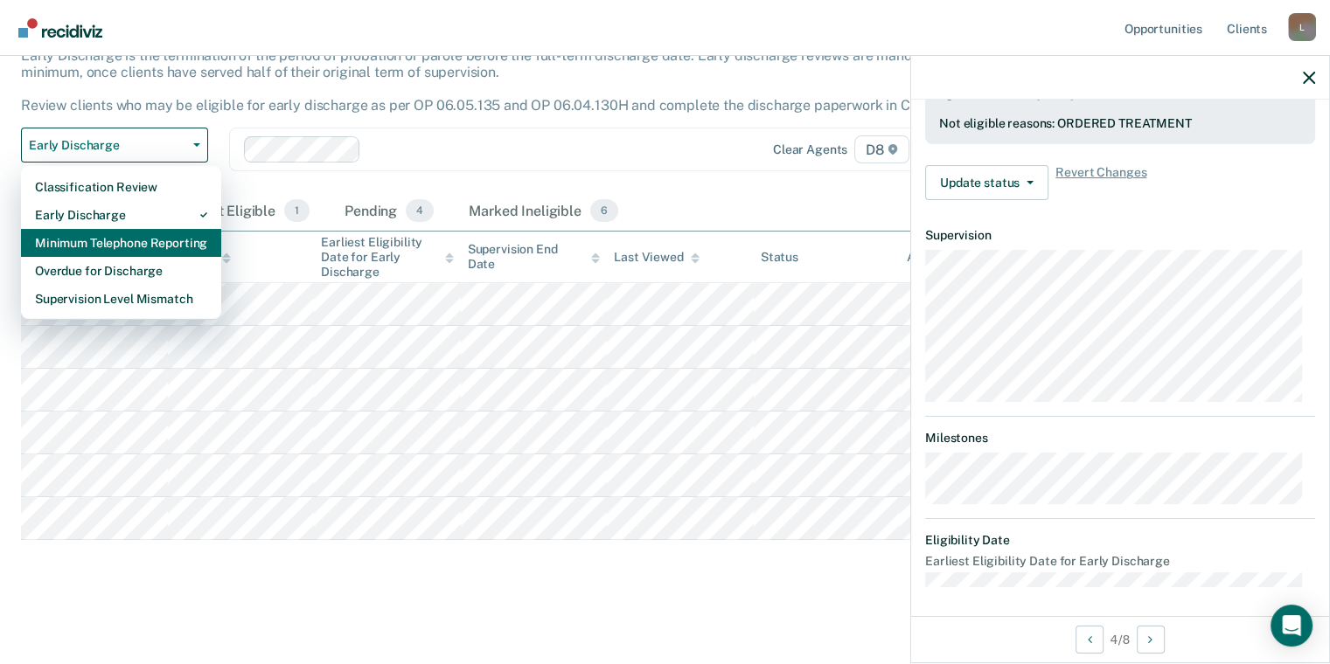
click at [125, 243] on div "Minimum Telephone Reporting" at bounding box center [121, 243] width 172 height 28
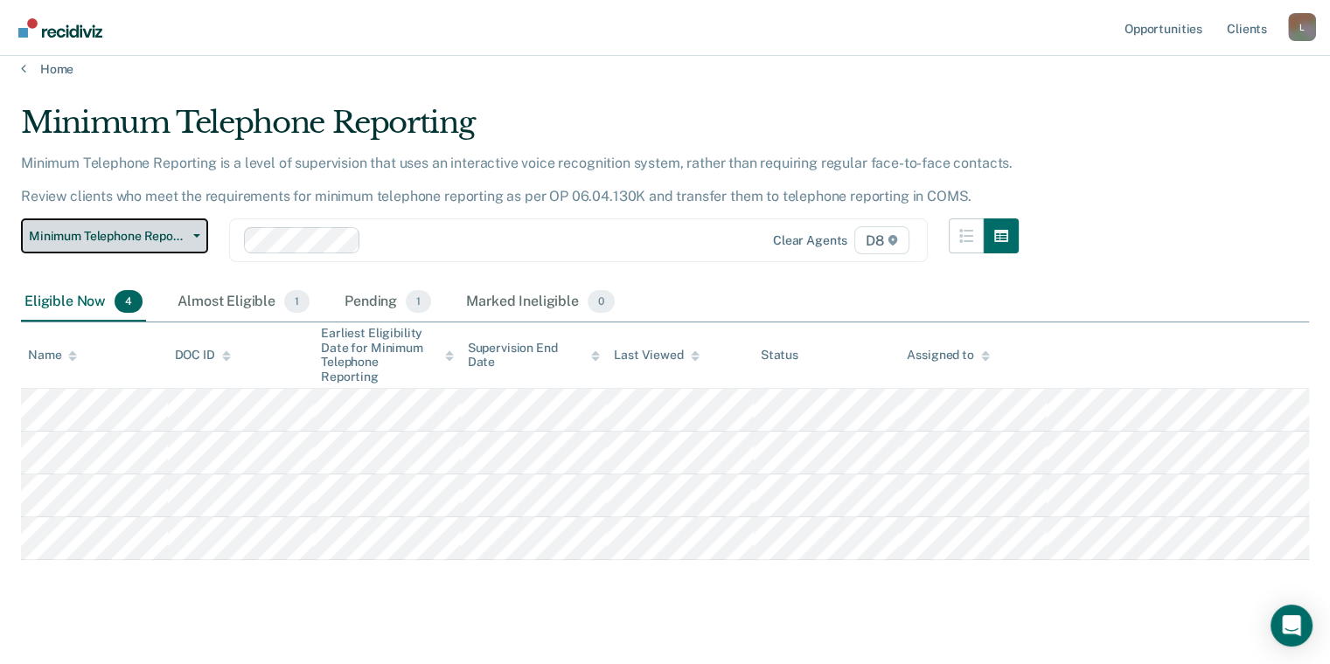
scroll to position [21, 0]
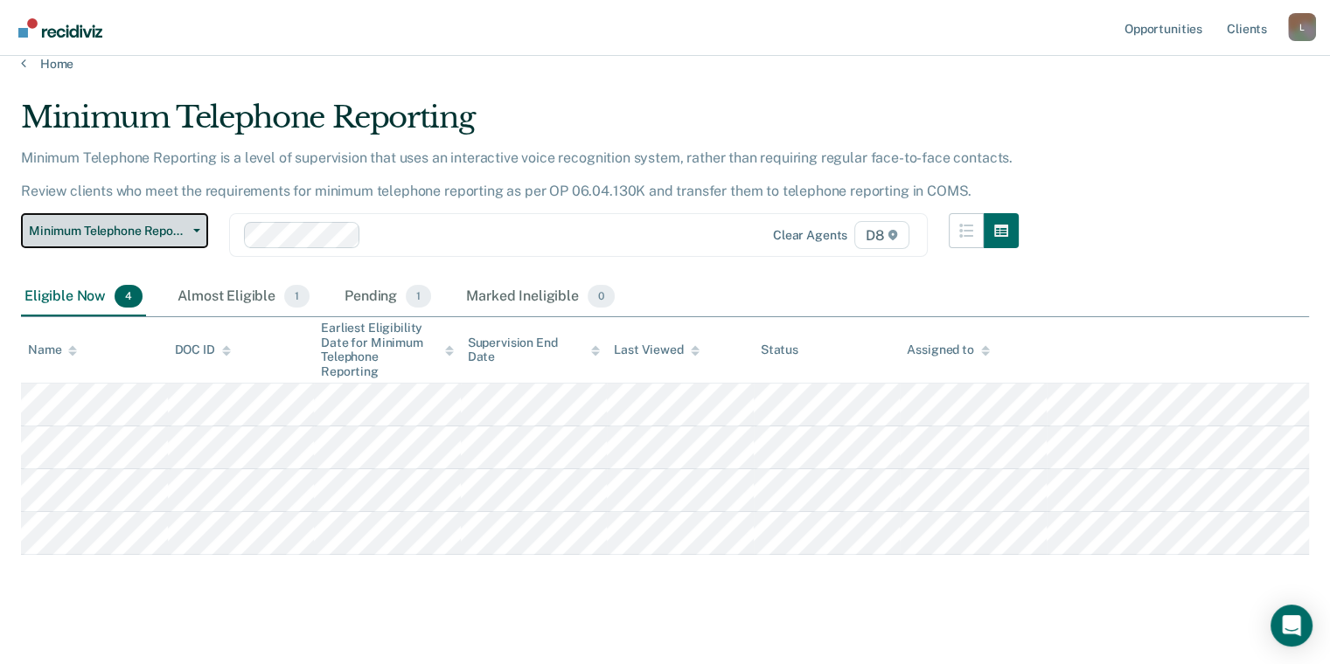
click at [171, 218] on button "Minimum Telephone Reporting" at bounding box center [114, 230] width 187 height 35
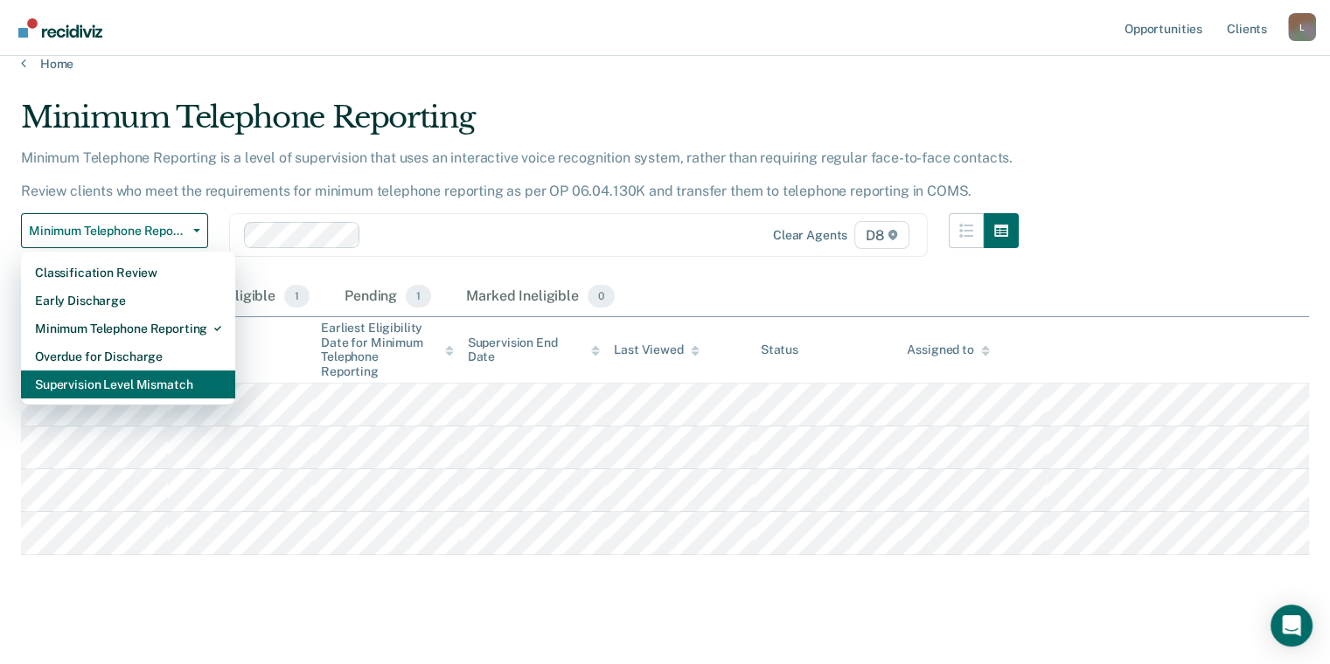
click at [88, 378] on div "Supervision Level Mismatch" at bounding box center [128, 385] width 186 height 28
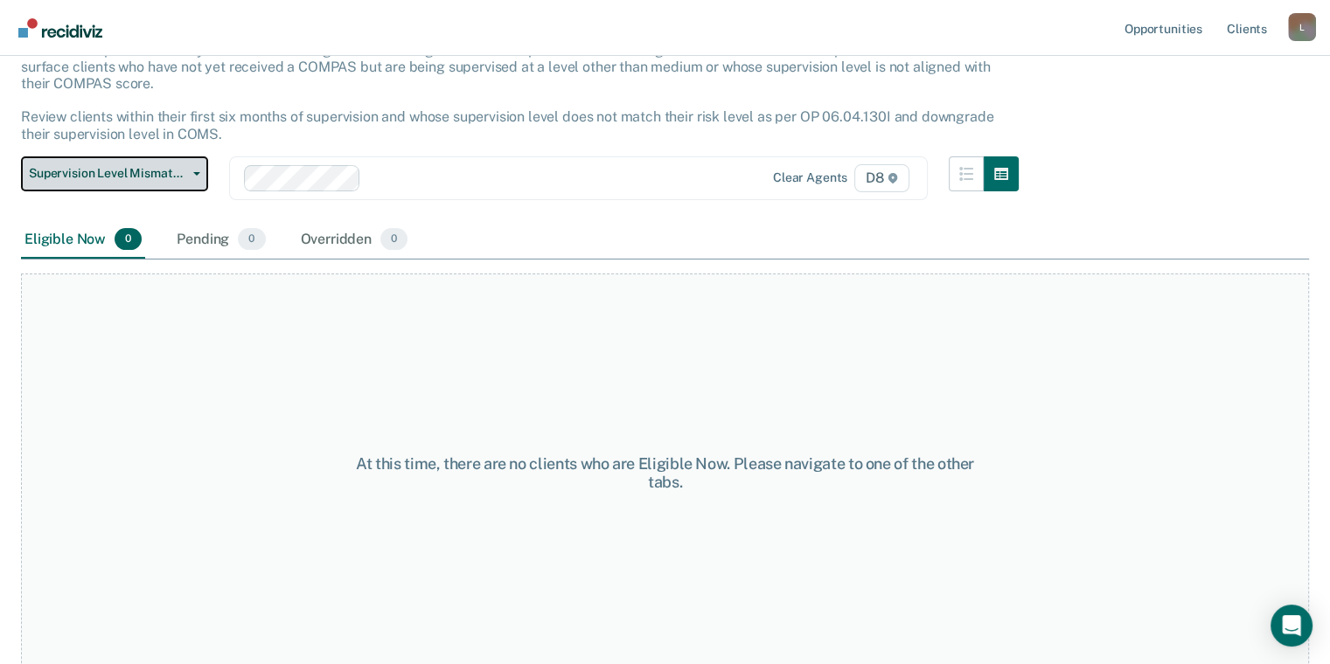
scroll to position [135, 0]
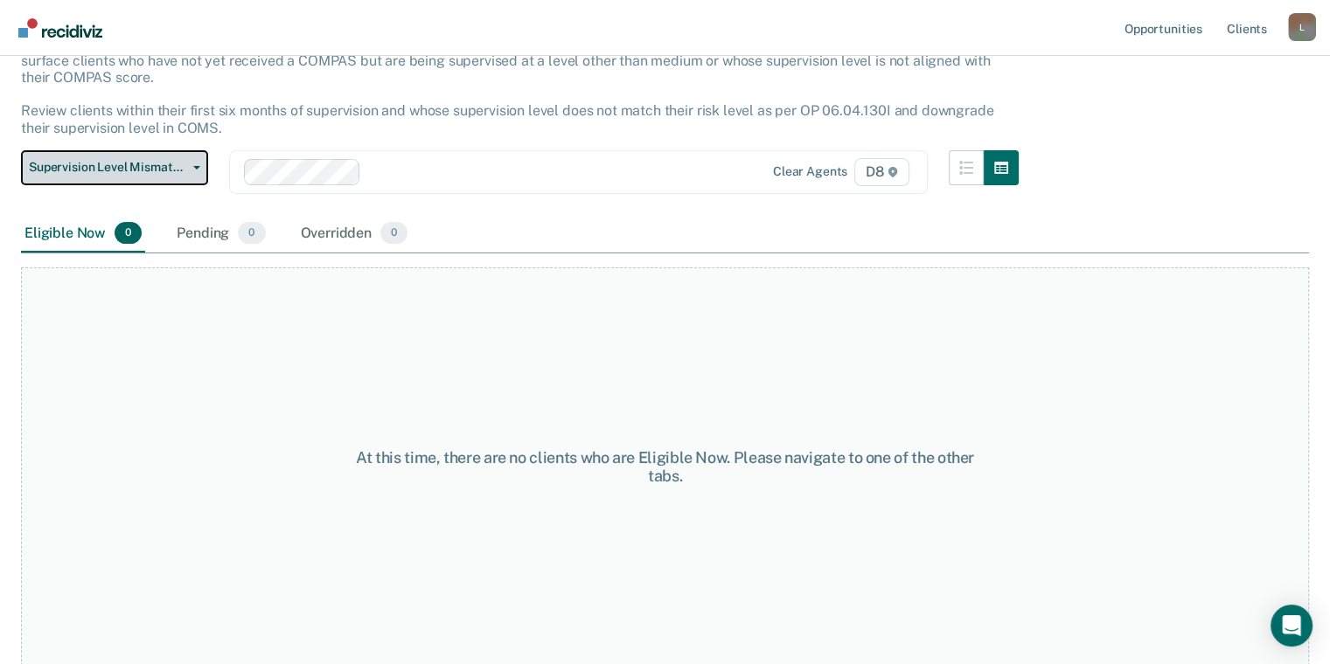
click at [142, 170] on span "Supervision Level Mismatch" at bounding box center [107, 167] width 157 height 15
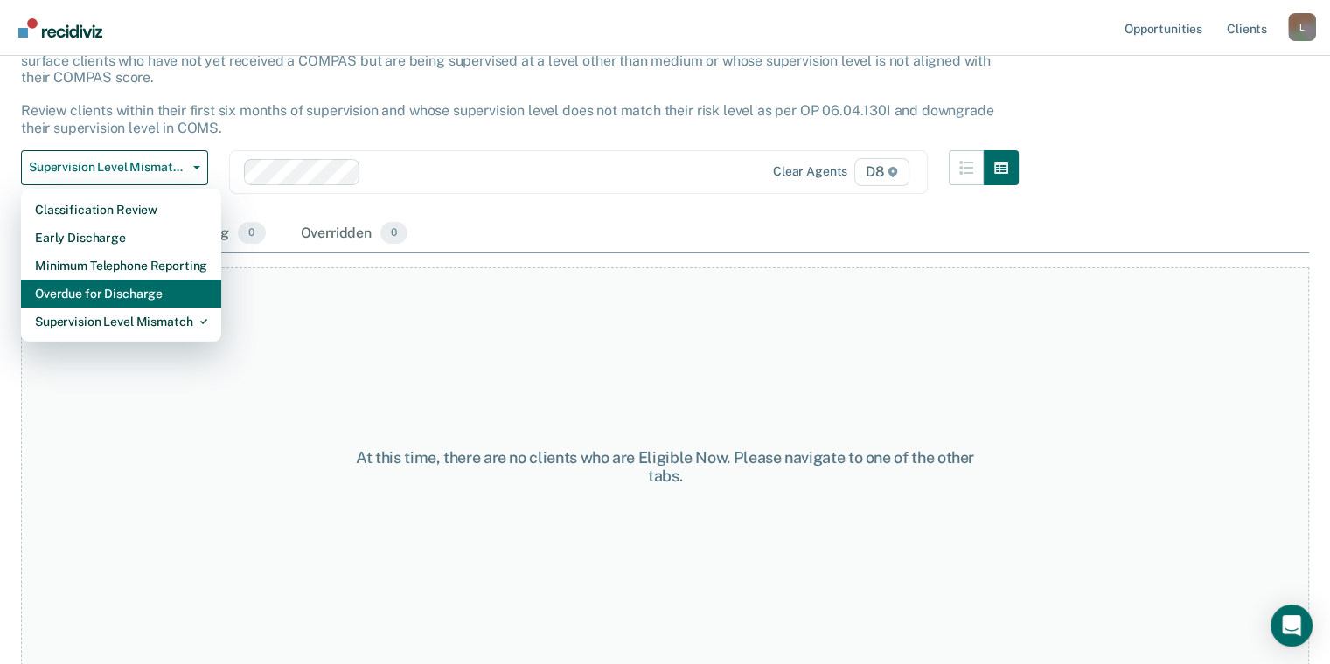
click at [139, 299] on div "Overdue for Discharge" at bounding box center [121, 294] width 172 height 28
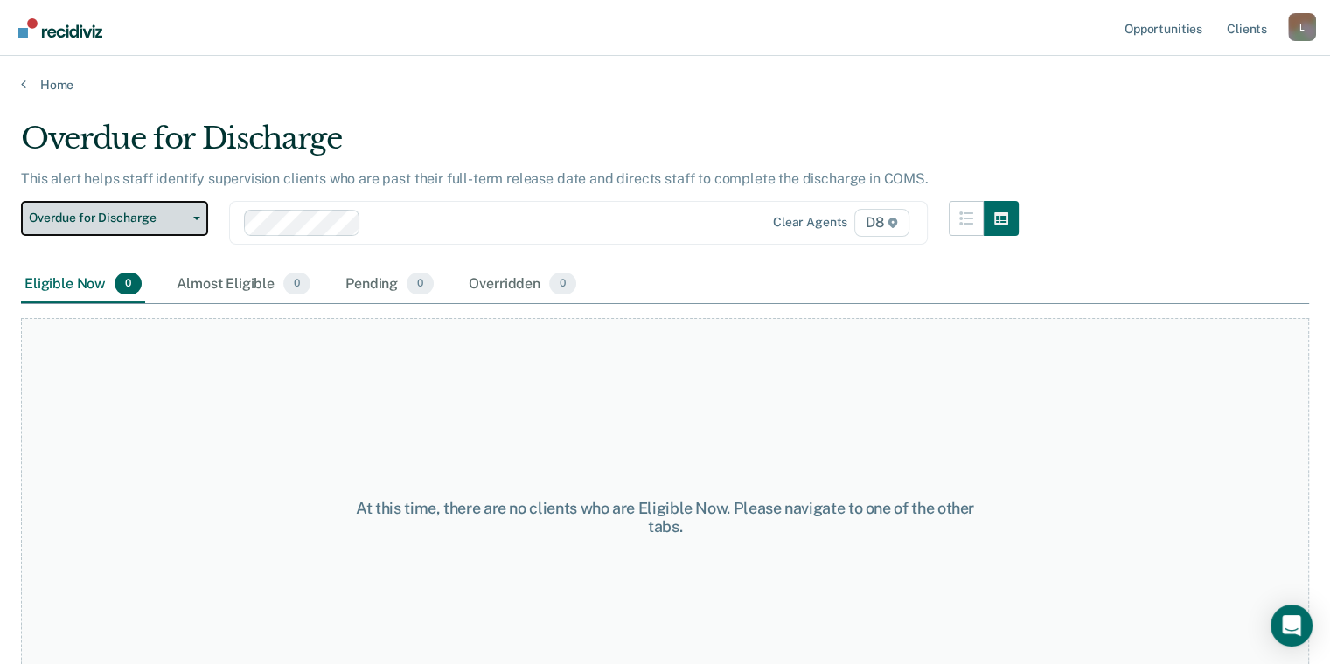
click at [136, 206] on button "Overdue for Discharge" at bounding box center [114, 218] width 187 height 35
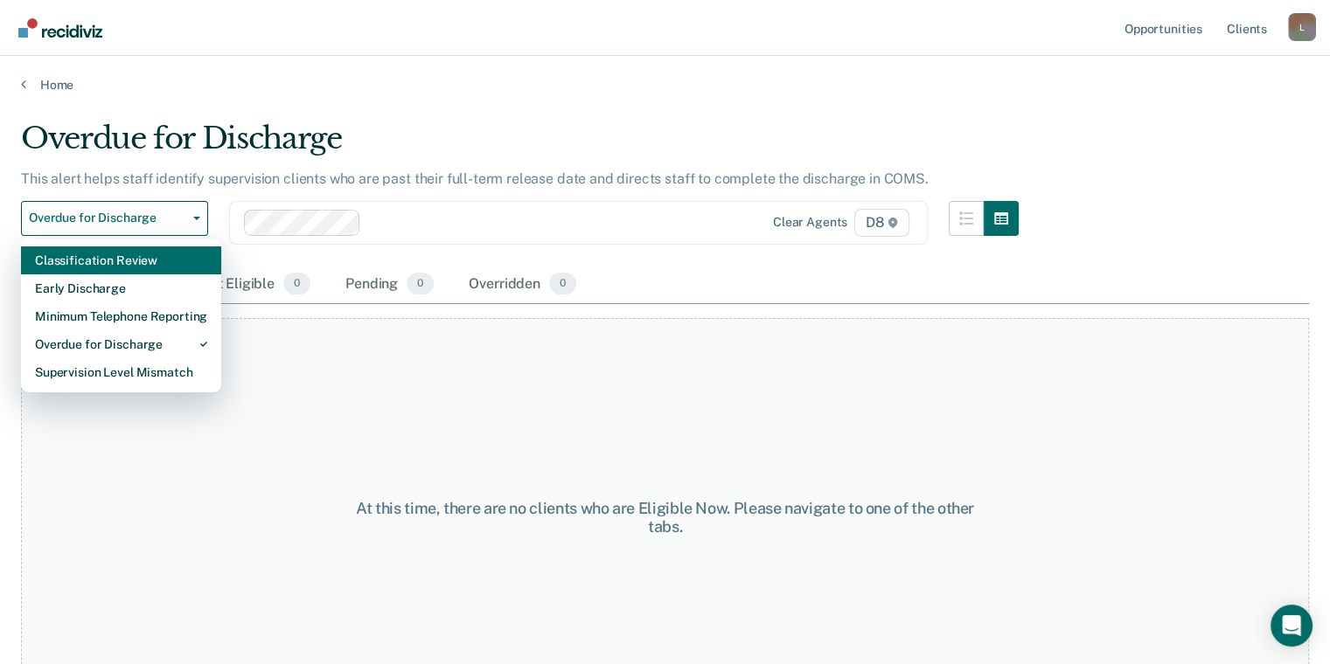
click at [94, 257] on div "Classification Review" at bounding box center [121, 260] width 172 height 28
